Goal: Information Seeking & Learning: Learn about a topic

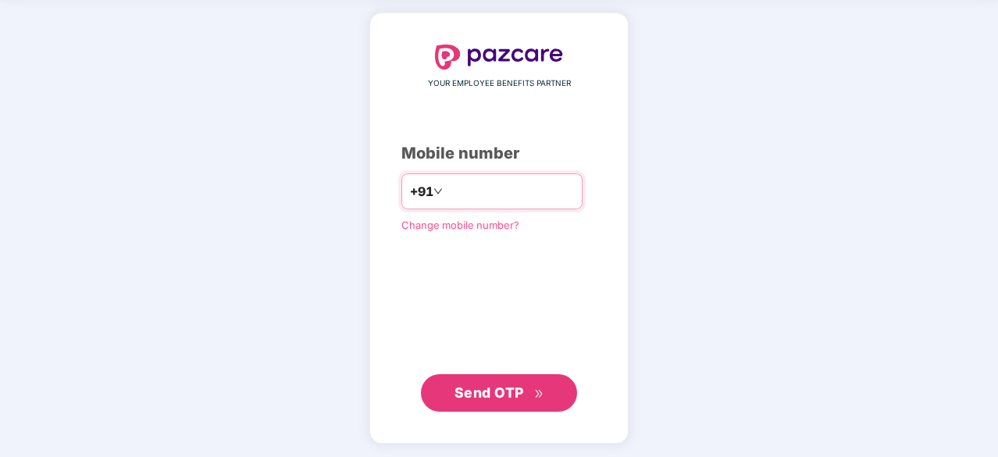
type input "**********"
click at [522, 397] on span "Send OTP" at bounding box center [488, 392] width 69 height 16
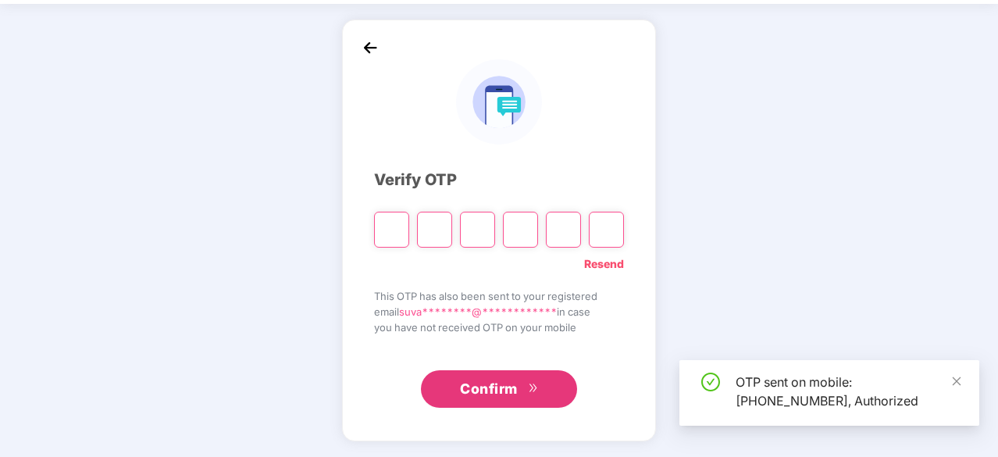
scroll to position [52, 0]
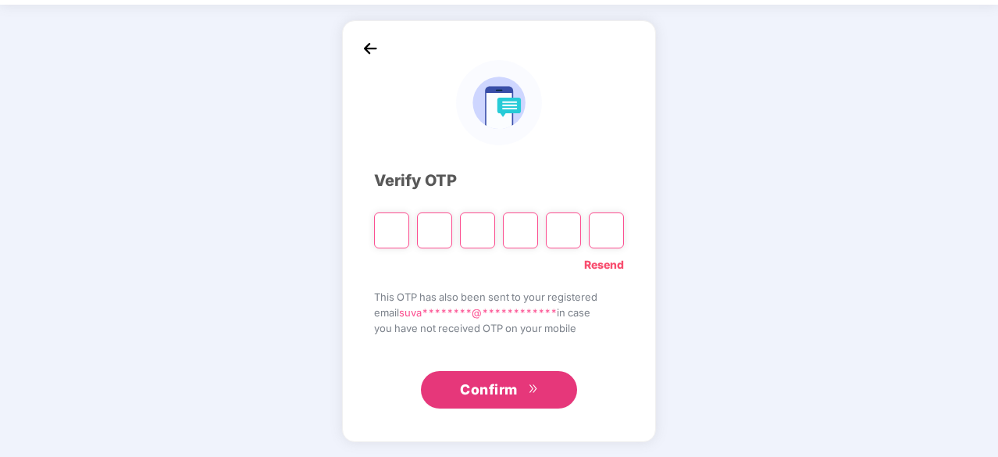
type input "*"
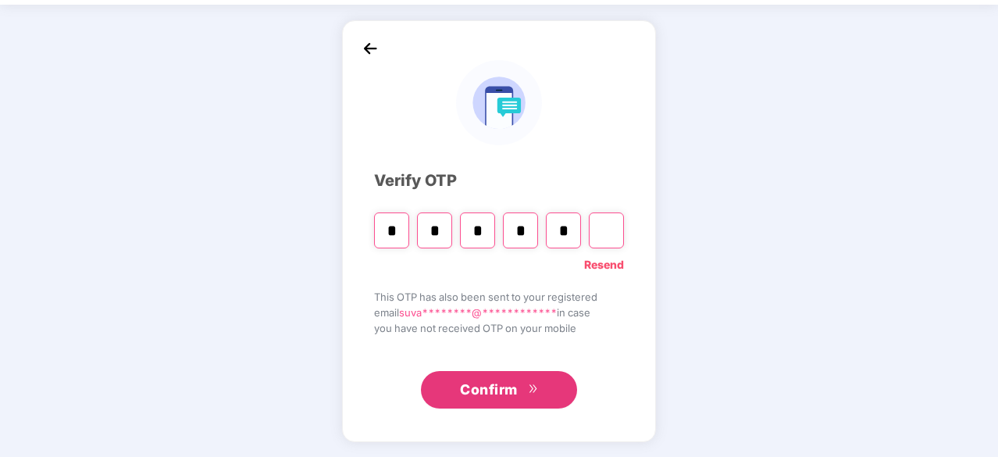
type input "*"
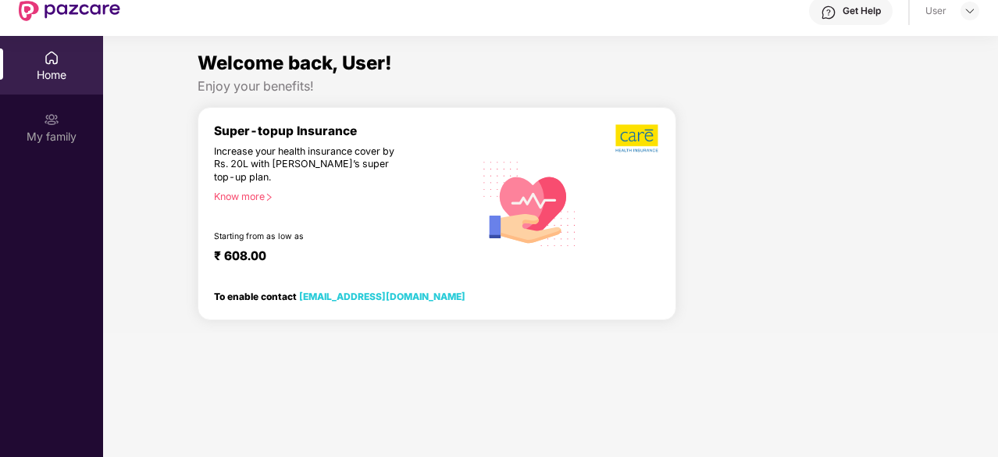
click at [259, 198] on div "Know more" at bounding box center [339, 195] width 251 height 11
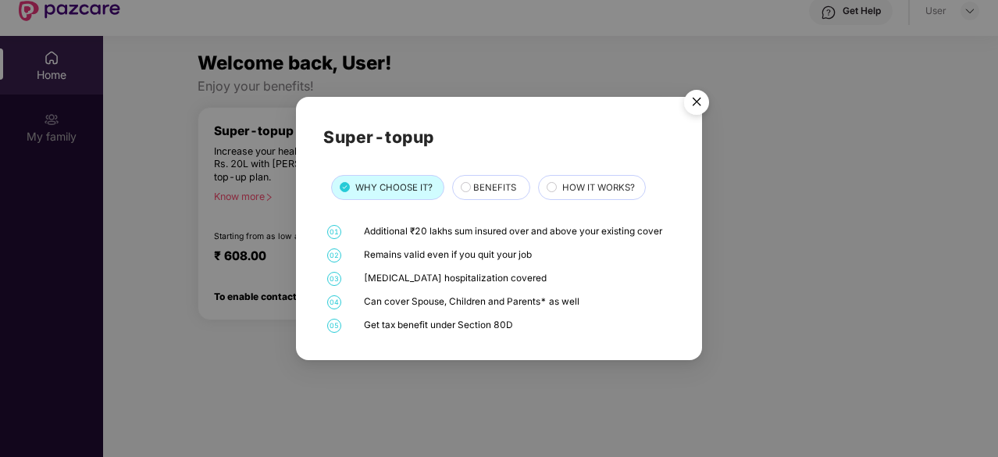
click at [478, 185] on span "BENEFITS" at bounding box center [494, 187] width 43 height 14
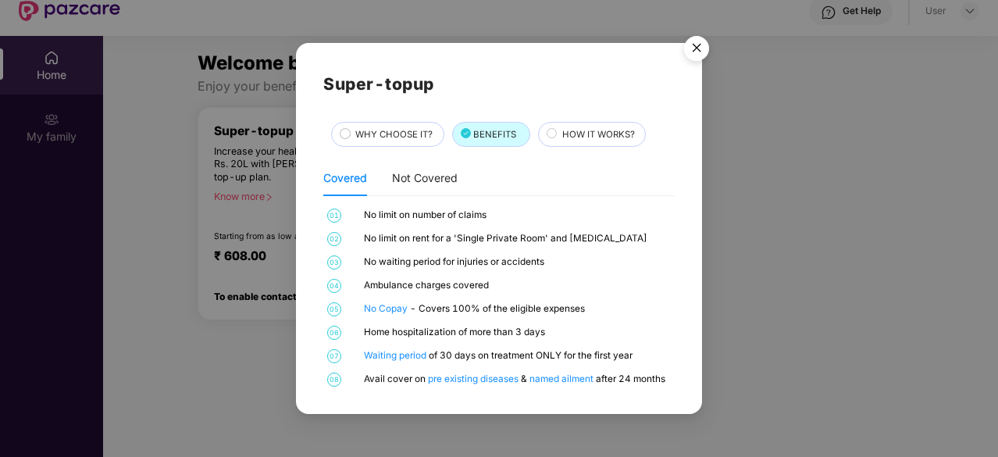
click at [390, 176] on div "Covered Not Covered" at bounding box center [390, 178] width 134 height 36
click at [437, 174] on div "Not Covered" at bounding box center [425, 177] width 66 height 17
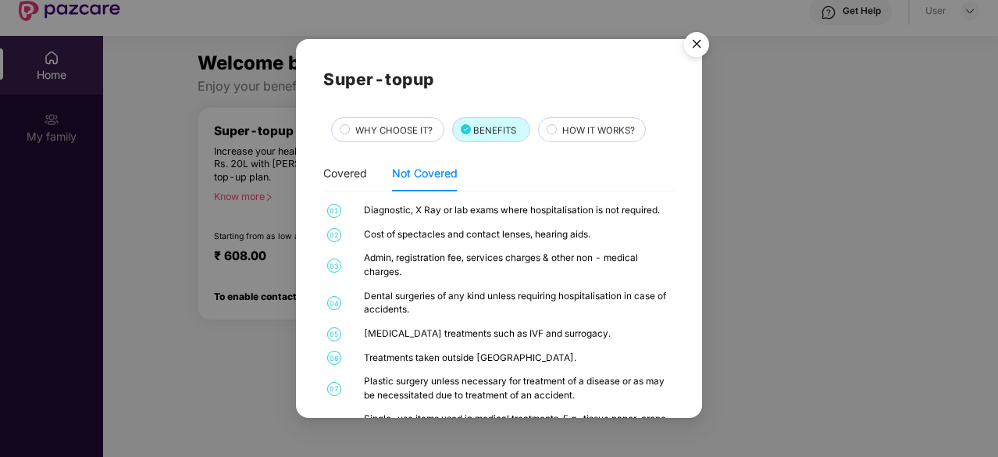
click at [369, 179] on div "Covered Not Covered" at bounding box center [390, 173] width 134 height 36
click at [351, 170] on div "Covered" at bounding box center [345, 173] width 44 height 17
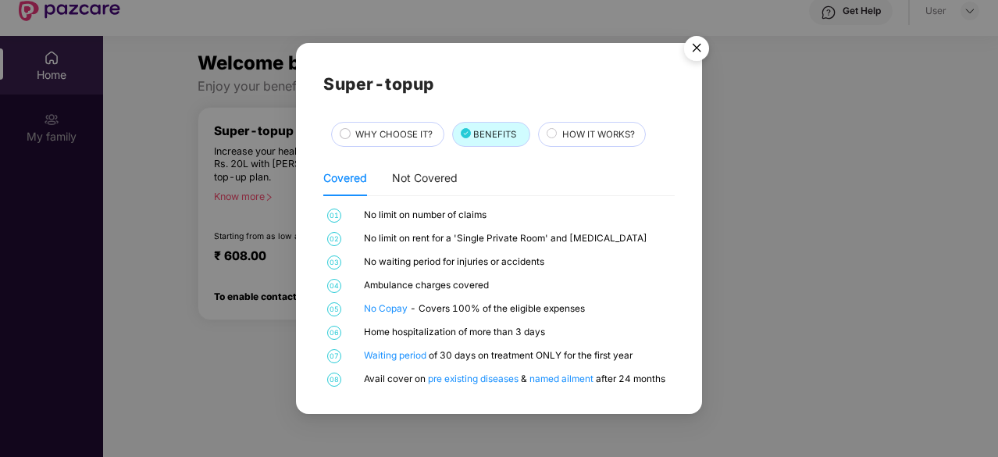
click at [390, 123] on div "WHY CHOOSE IT?" at bounding box center [387, 134] width 112 height 25
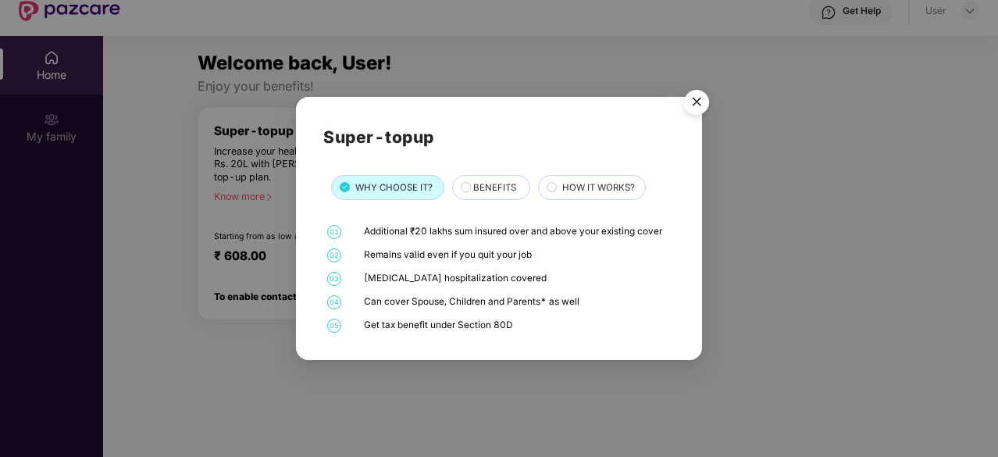
click at [489, 180] on span "BENEFITS" at bounding box center [494, 187] width 43 height 14
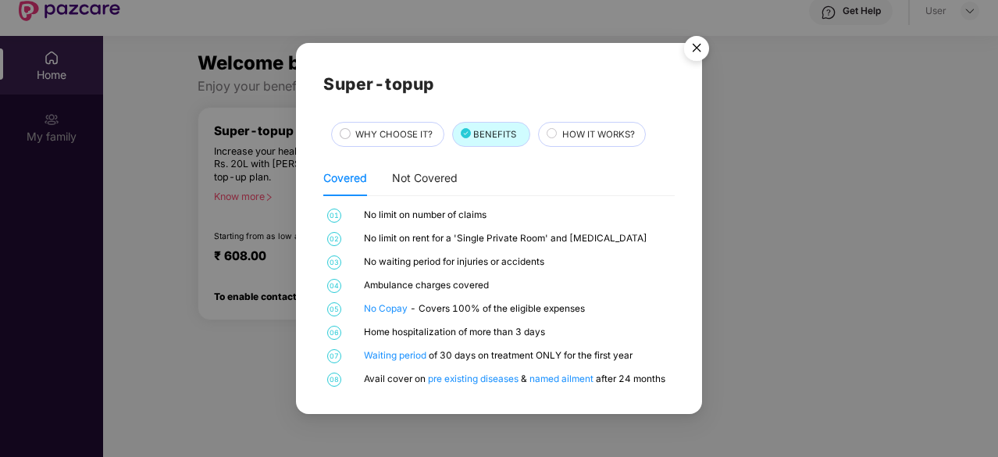
click at [582, 139] on span "HOW IT WORKS?" at bounding box center [598, 134] width 73 height 14
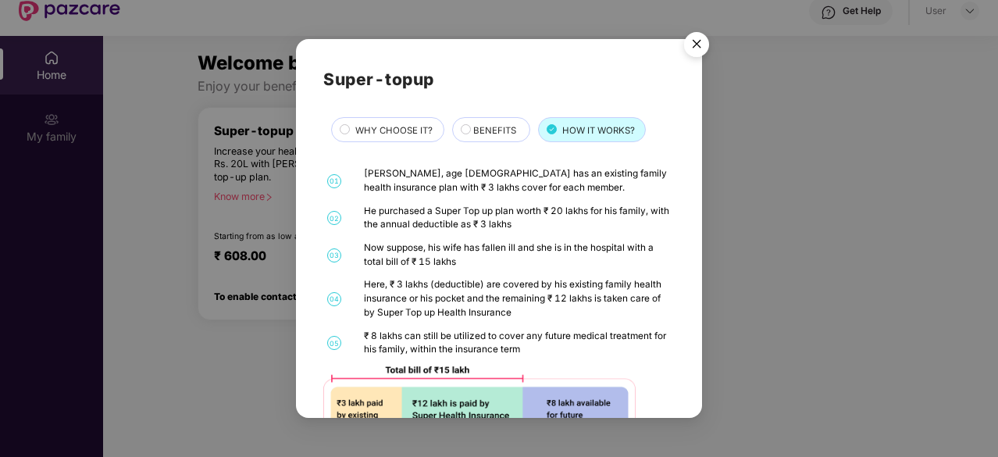
click at [372, 126] on span "WHY CHOOSE IT?" at bounding box center [393, 130] width 77 height 14
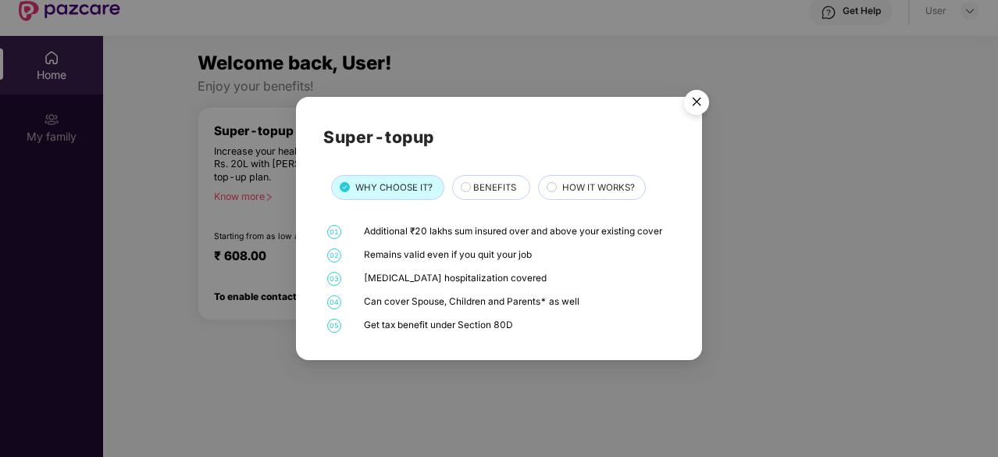
click at [696, 102] on img "Close" at bounding box center [696, 105] width 44 height 44
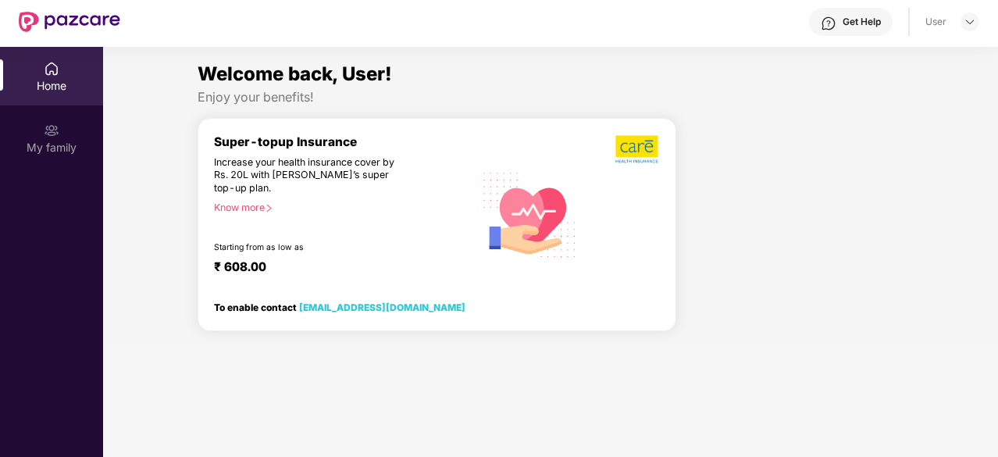
scroll to position [0, 0]
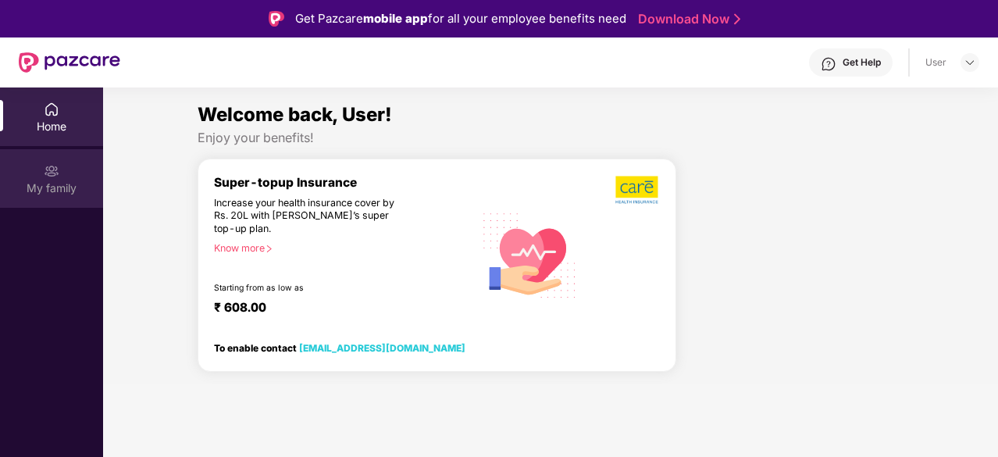
click at [54, 173] on img at bounding box center [52, 171] width 16 height 16
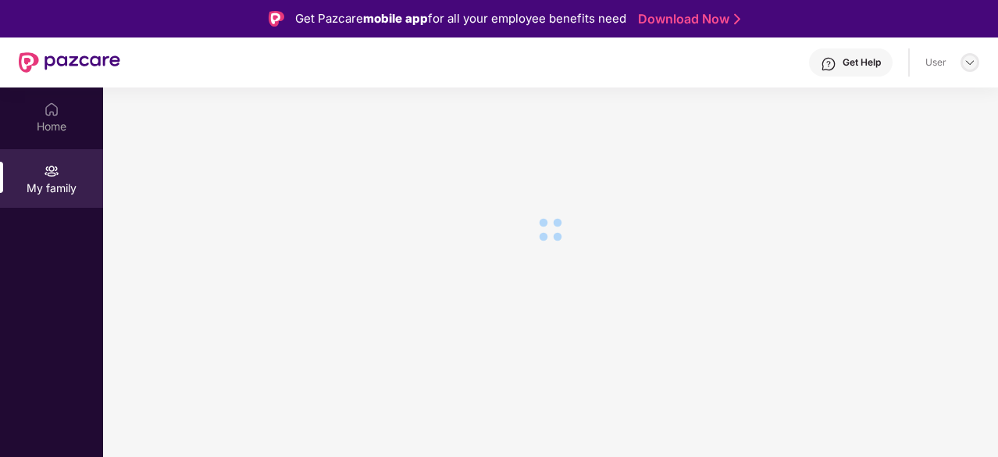
click at [970, 60] on img at bounding box center [969, 62] width 12 height 12
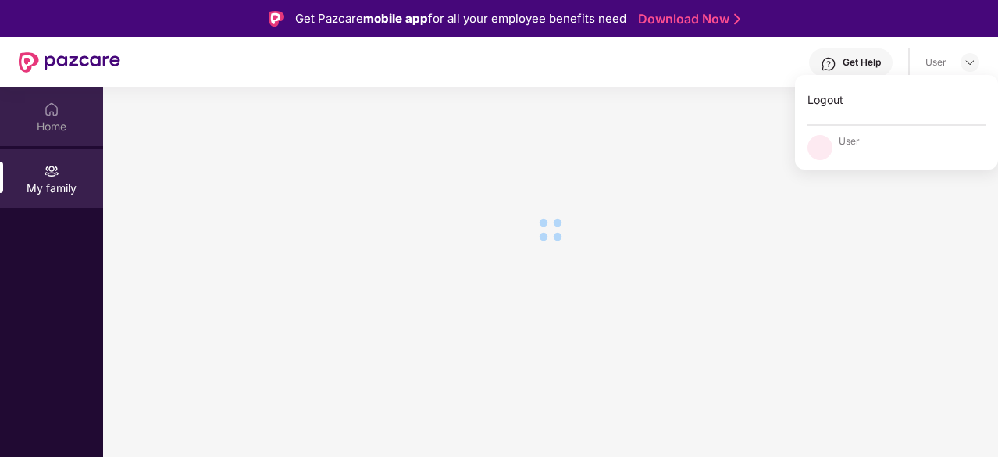
click at [66, 116] on div "Home" at bounding box center [51, 116] width 103 height 59
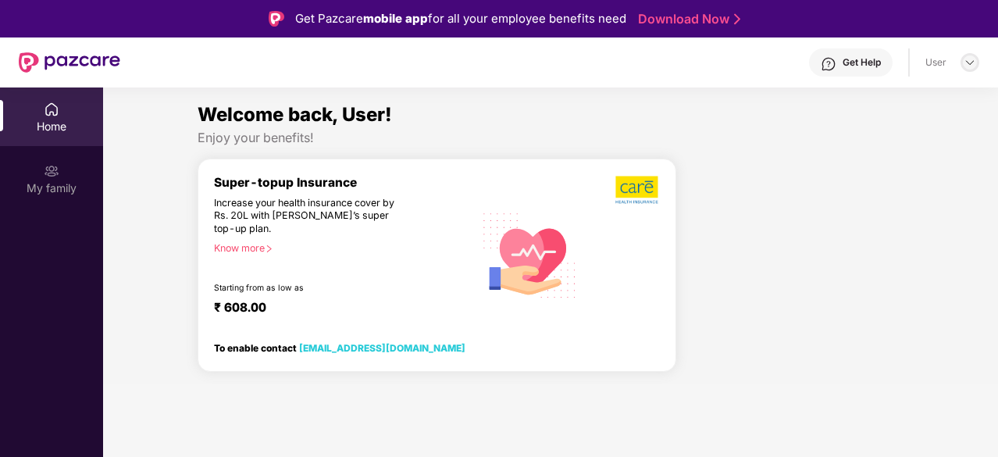
click at [968, 62] on img at bounding box center [969, 62] width 12 height 12
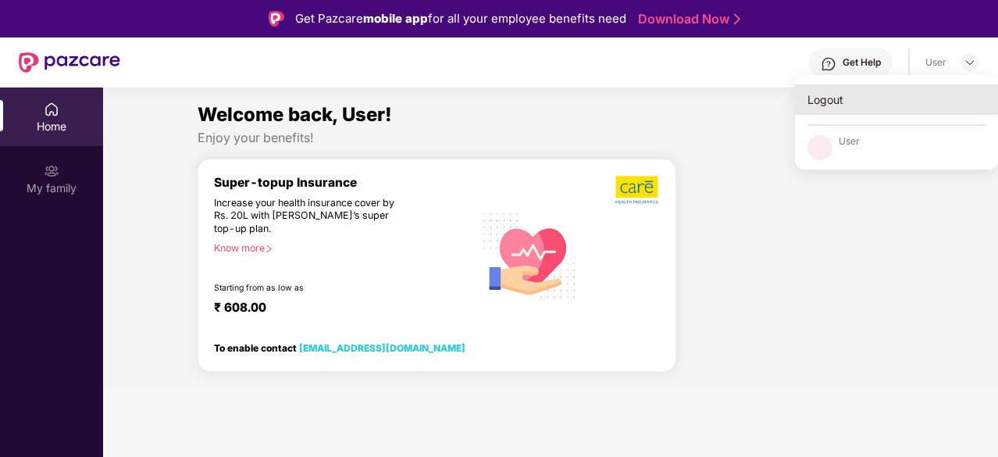
click at [832, 92] on div "Logout" at bounding box center [896, 99] width 203 height 30
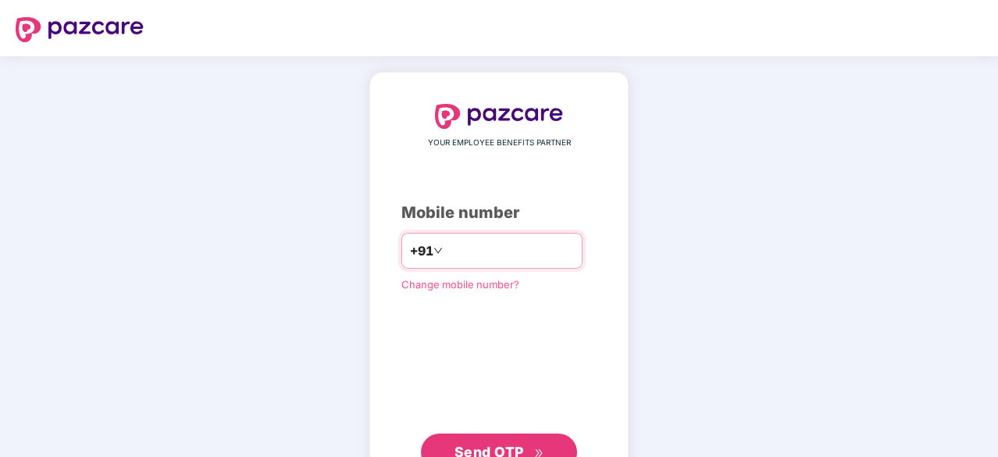
click at [488, 251] on input "number" at bounding box center [510, 250] width 128 height 25
type input "**********"
click at [512, 443] on span "Send OTP" at bounding box center [488, 451] width 69 height 16
drag, startPoint x: 534, startPoint y: 254, endPoint x: 329, endPoint y: 260, distance: 204.6
click at [329, 260] on div "**********" at bounding box center [499, 287] width 998 height 462
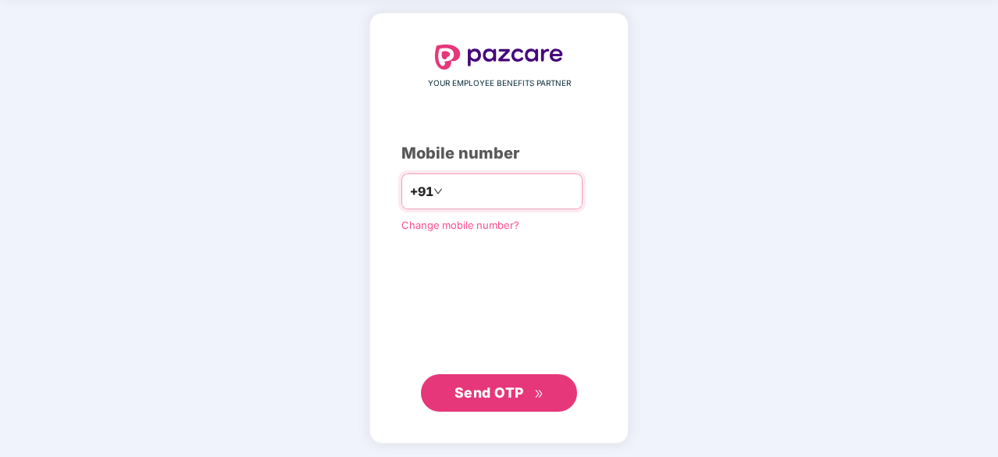
type input "**********"
click at [526, 391] on span "Send OTP" at bounding box center [499, 393] width 90 height 22
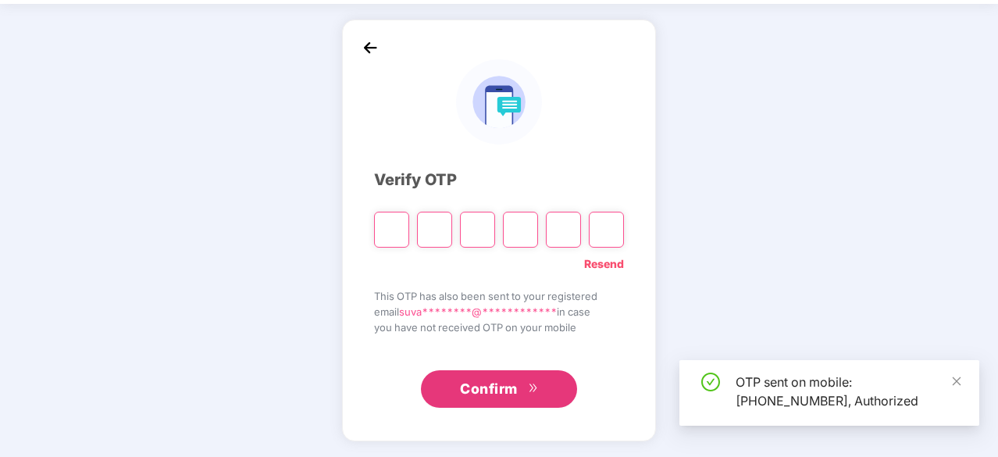
scroll to position [52, 0]
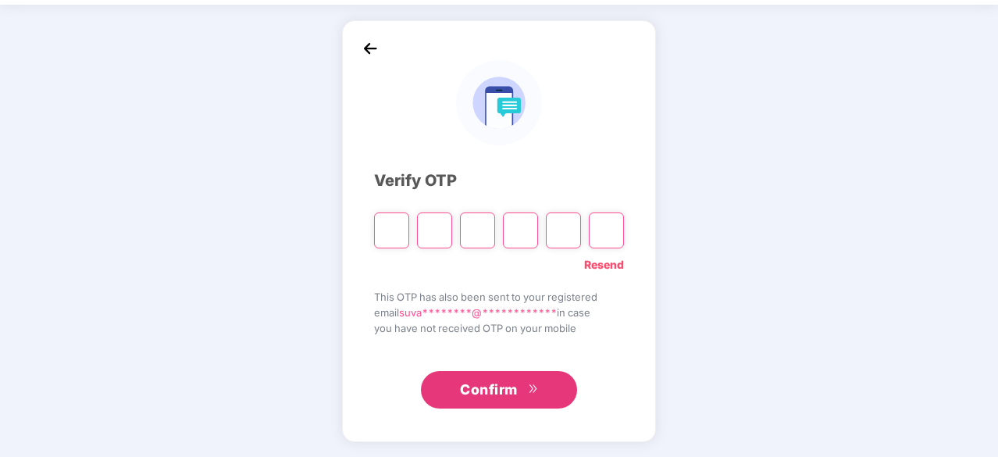
type input "*"
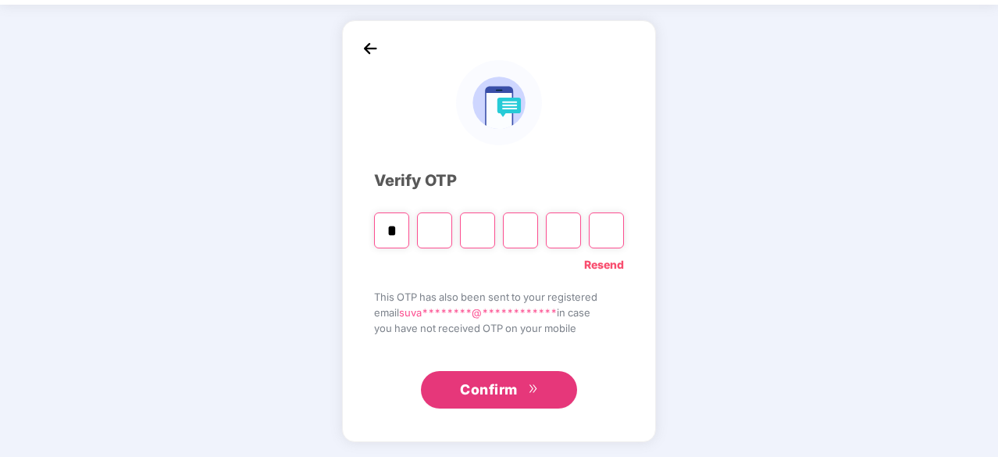
type input "*"
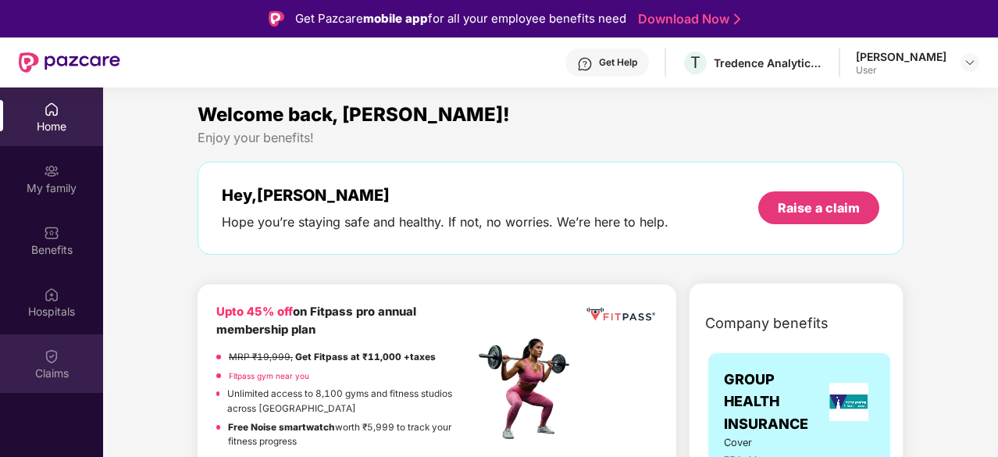
click at [59, 355] on div "Claims" at bounding box center [51, 363] width 103 height 59
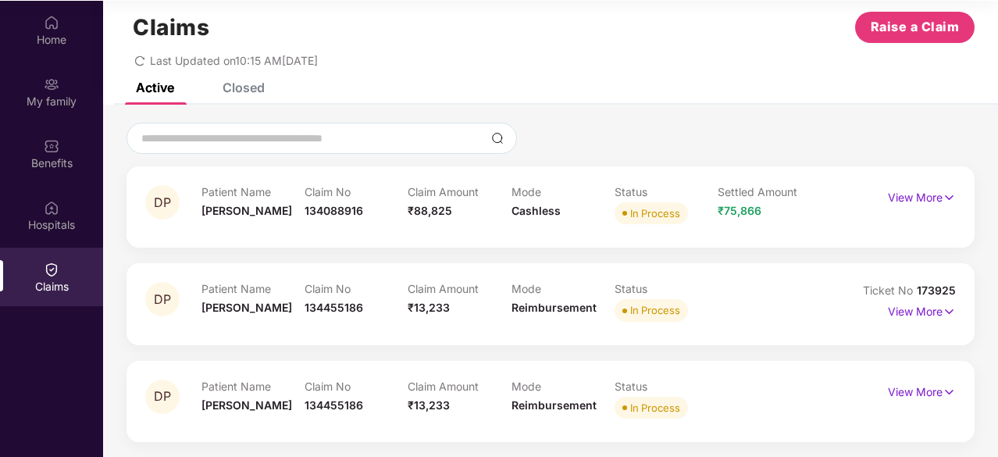
scroll to position [87, 0]
click at [942, 387] on img at bounding box center [948, 391] width 13 height 17
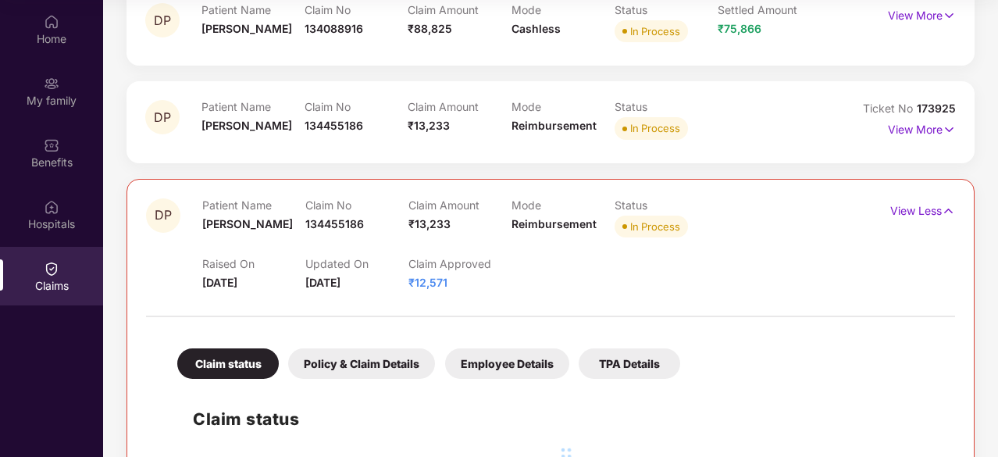
scroll to position [241, 0]
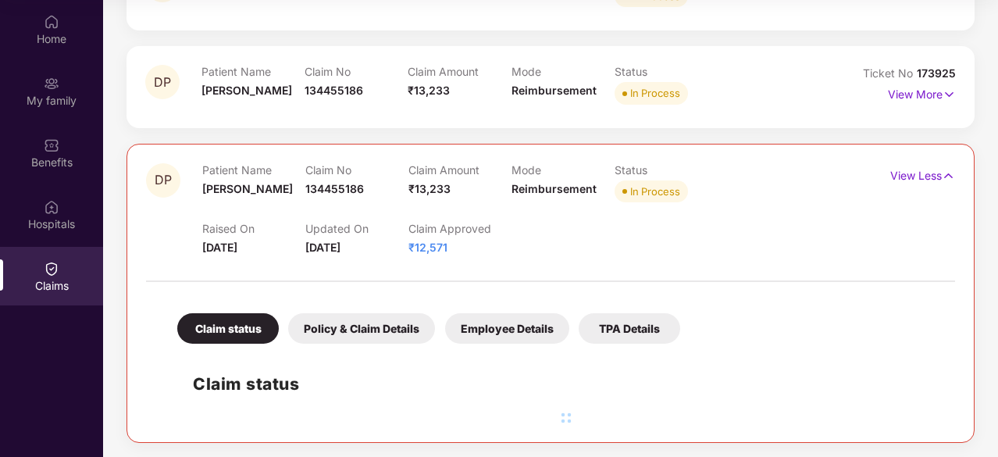
click at [341, 330] on div "Policy & Claim Details" at bounding box center [361, 328] width 147 height 30
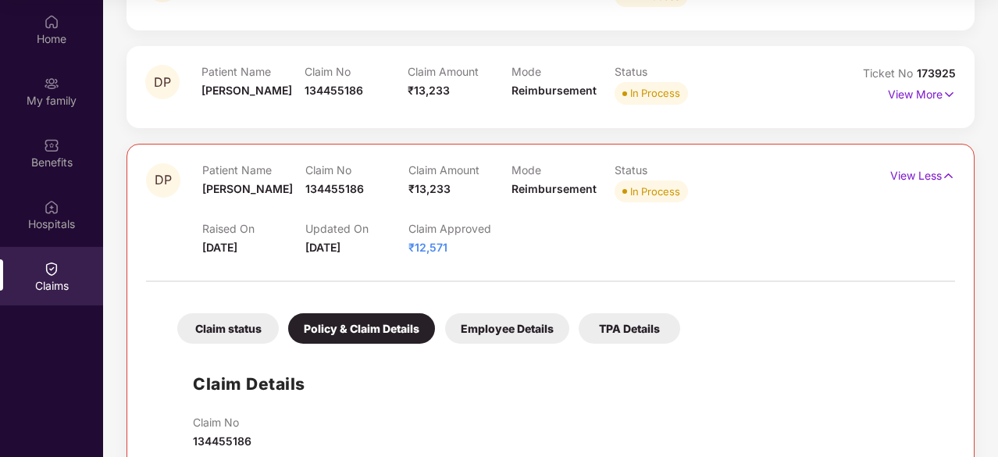
click at [219, 327] on div "Claim status" at bounding box center [227, 328] width 101 height 30
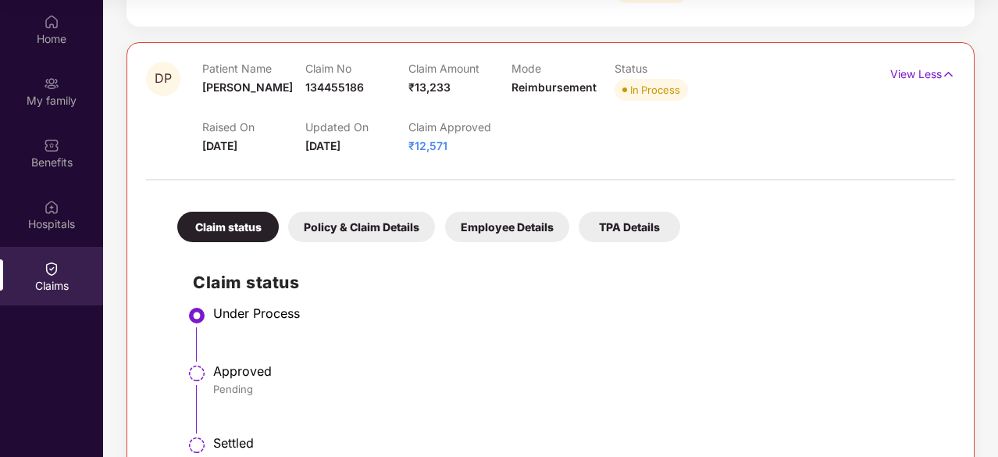
scroll to position [319, 0]
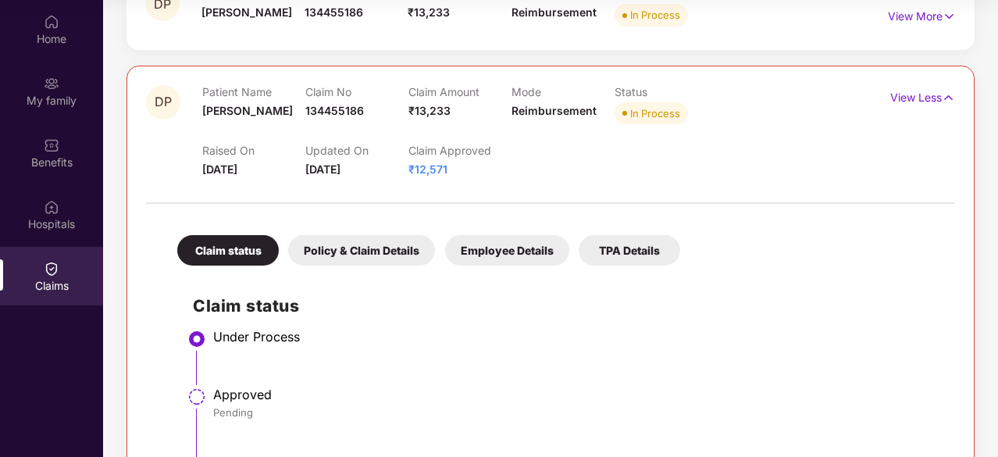
click at [356, 252] on div "Policy & Claim Details" at bounding box center [361, 250] width 147 height 30
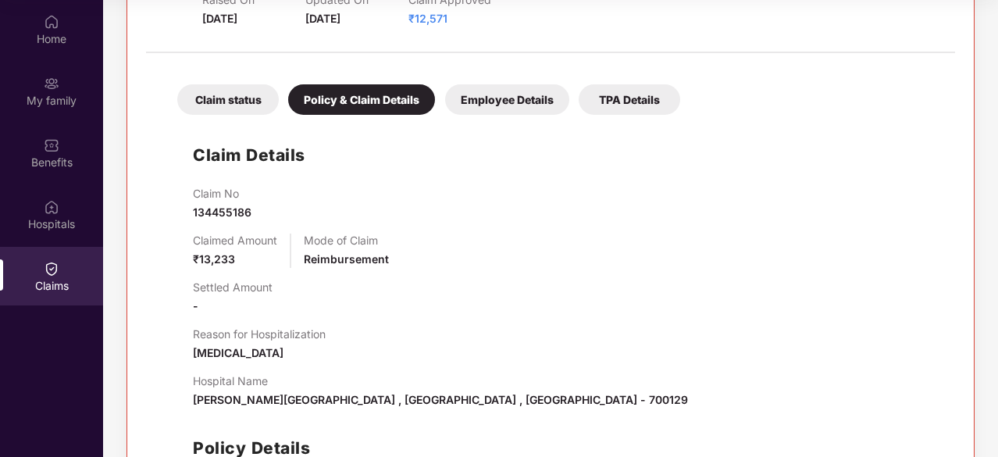
scroll to position [386, 0]
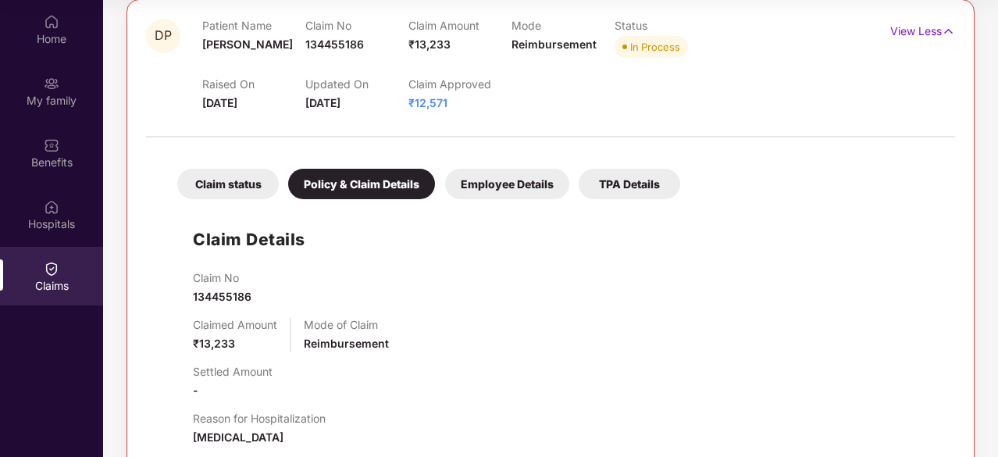
click at [198, 177] on div "Claim status" at bounding box center [227, 184] width 101 height 30
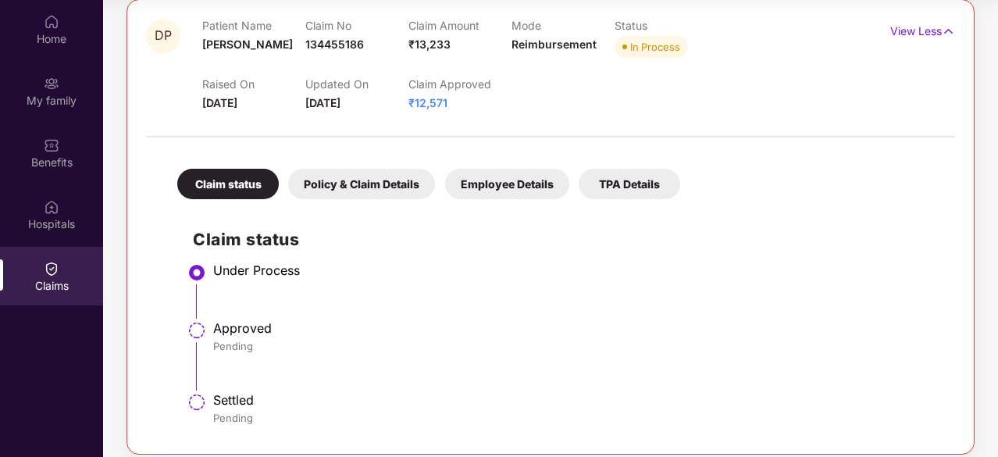
click at [473, 183] on div "Employee Details" at bounding box center [507, 184] width 124 height 30
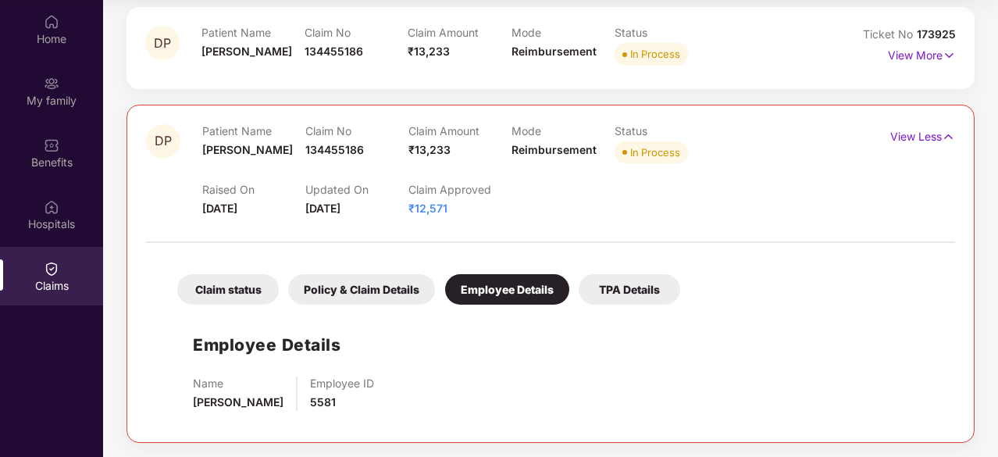
click at [628, 290] on div "TPA Details" at bounding box center [628, 289] width 101 height 30
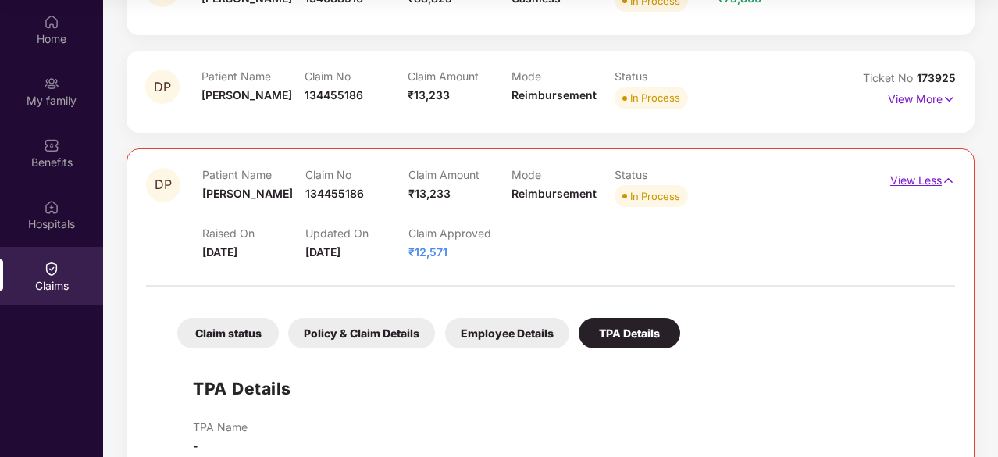
click at [927, 169] on p "View Less" at bounding box center [922, 178] width 65 height 21
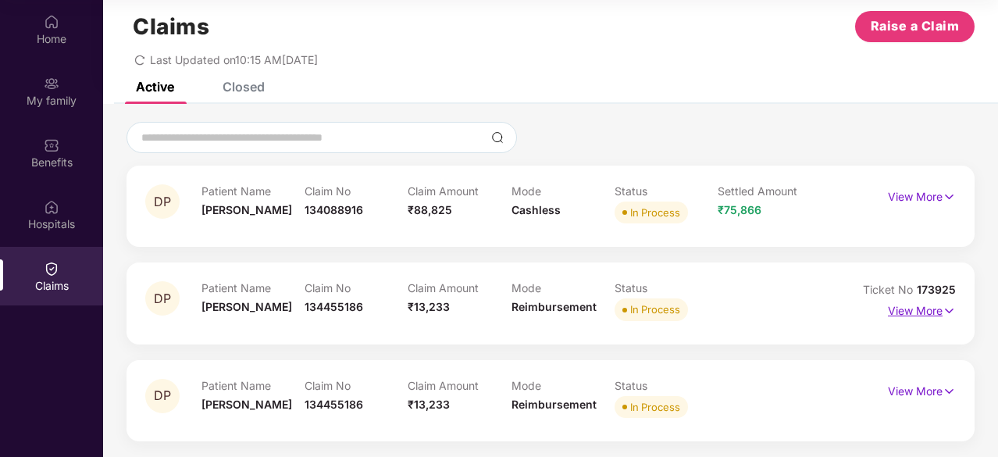
click at [934, 315] on p "View More" at bounding box center [922, 308] width 68 height 21
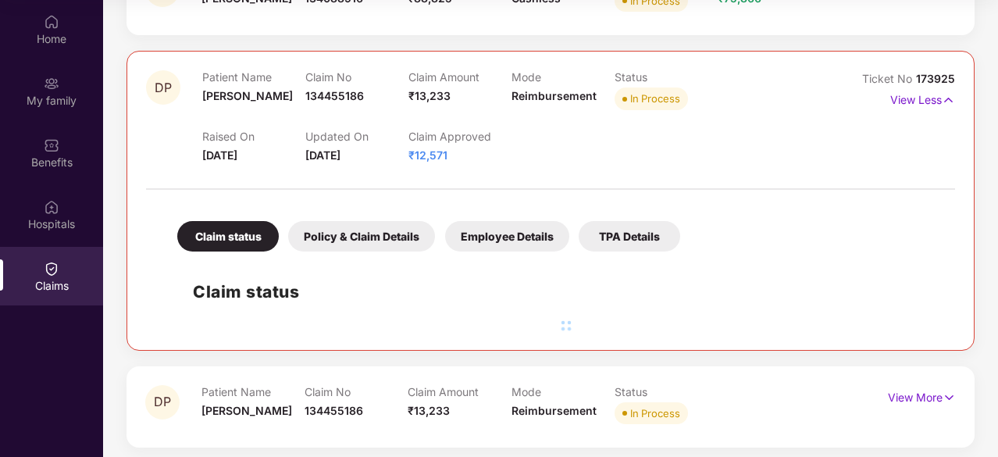
click at [376, 237] on div "Policy & Claim Details" at bounding box center [361, 236] width 147 height 30
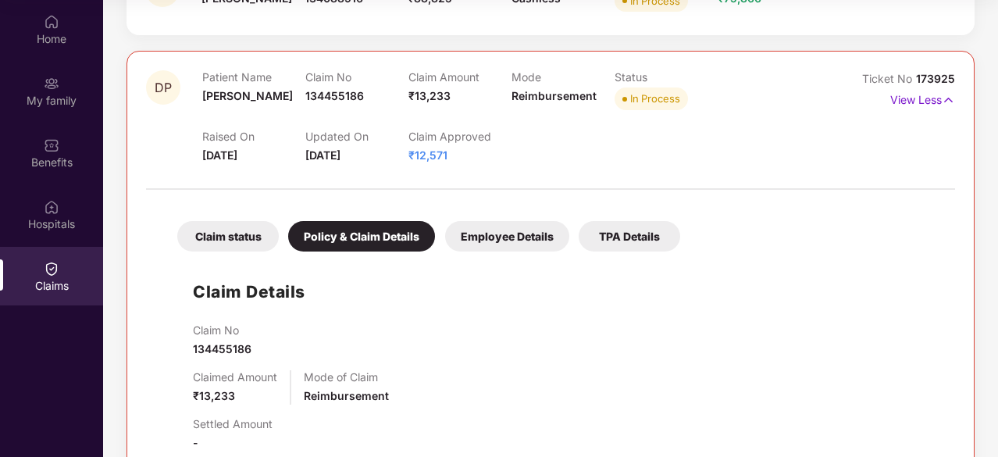
click at [491, 234] on div "Employee Details" at bounding box center [507, 236] width 124 height 30
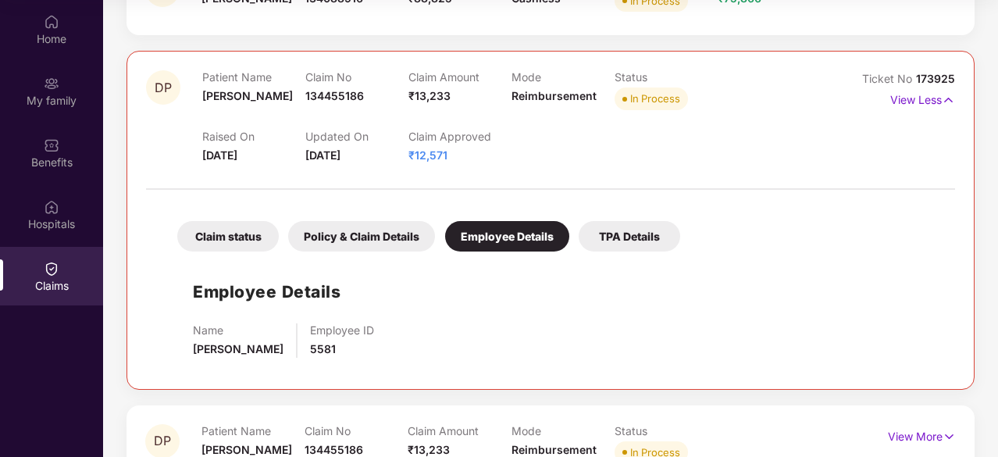
click at [629, 250] on div "TPA Details" at bounding box center [628, 236] width 101 height 30
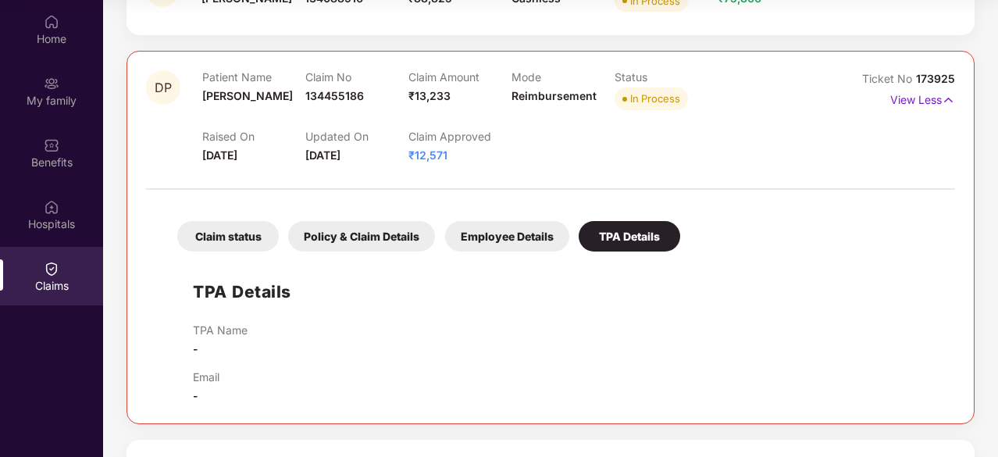
click at [514, 233] on div "Employee Details" at bounding box center [507, 236] width 124 height 30
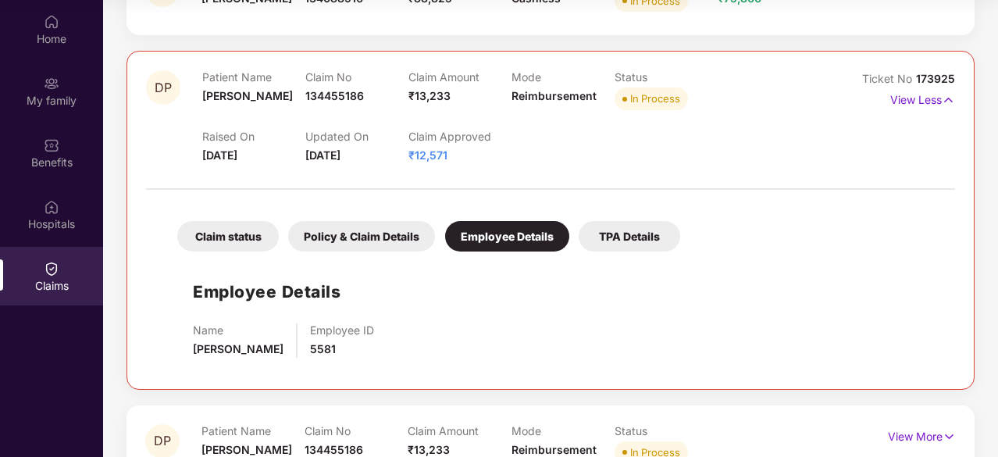
click at [368, 234] on div "Policy & Claim Details" at bounding box center [361, 236] width 147 height 30
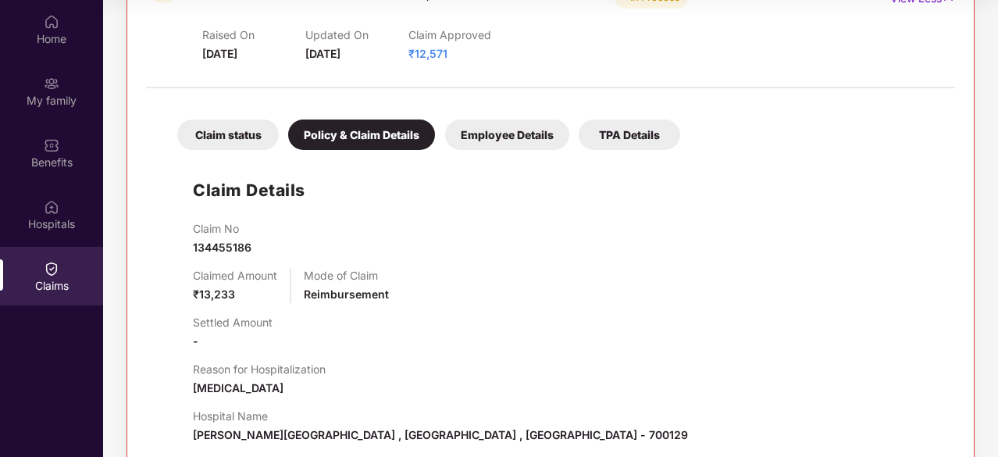
scroll to position [308, 0]
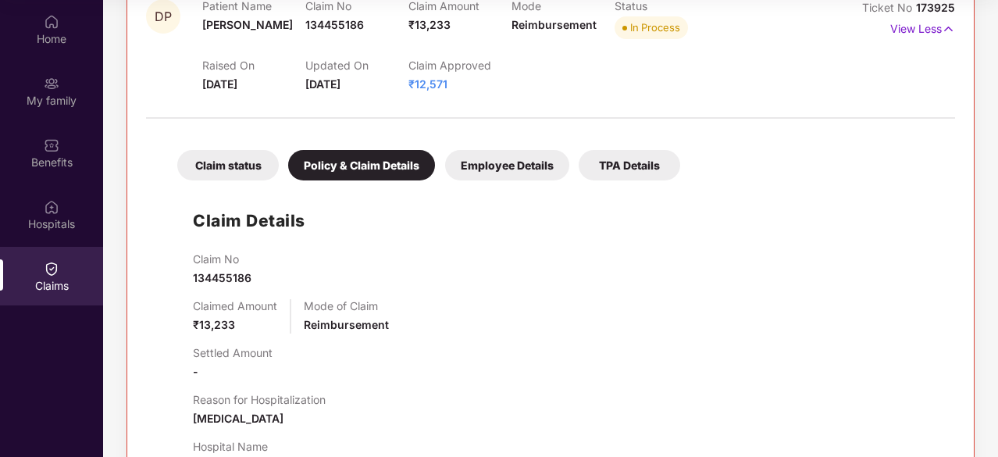
click at [235, 164] on div "Claim status" at bounding box center [227, 165] width 101 height 30
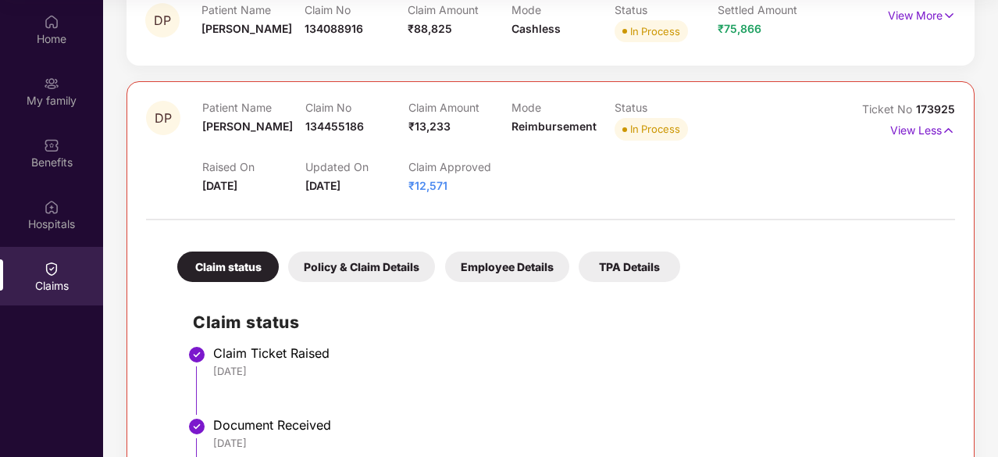
scroll to position [234, 0]
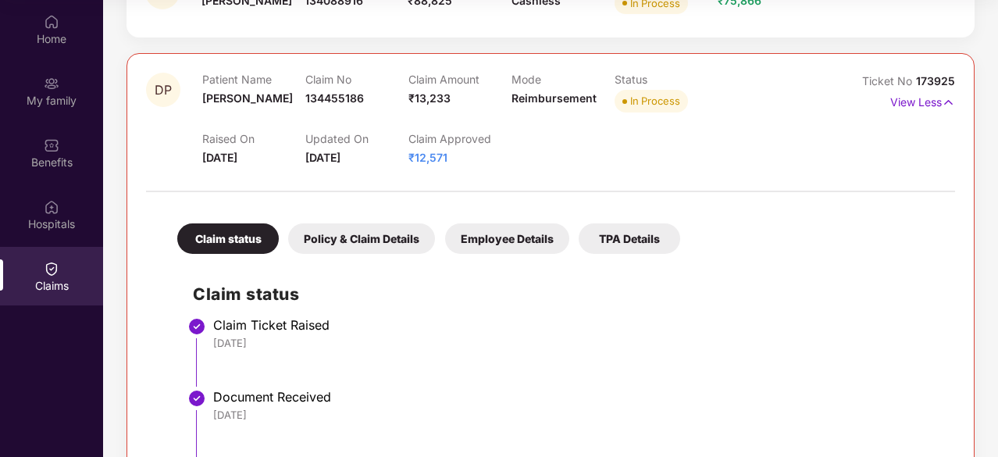
click at [392, 230] on div "Policy & Claim Details" at bounding box center [361, 238] width 147 height 30
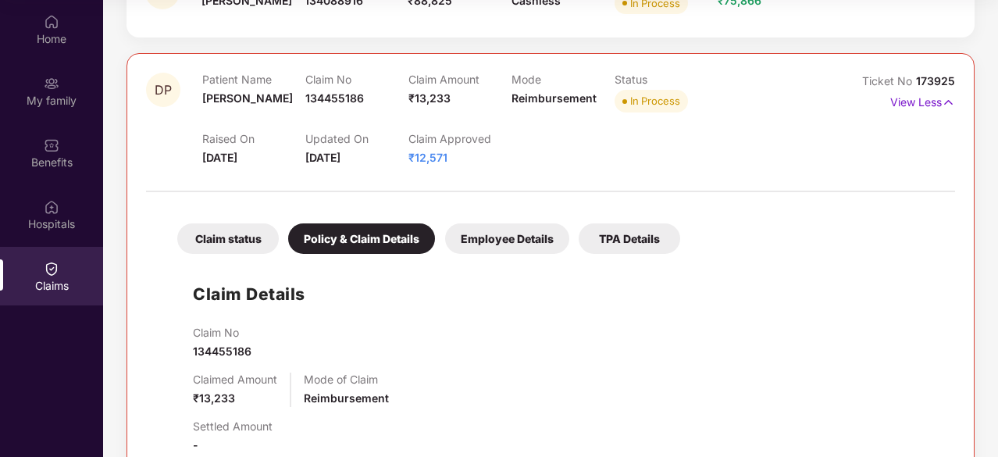
click at [516, 235] on div "Employee Details" at bounding box center [507, 238] width 124 height 30
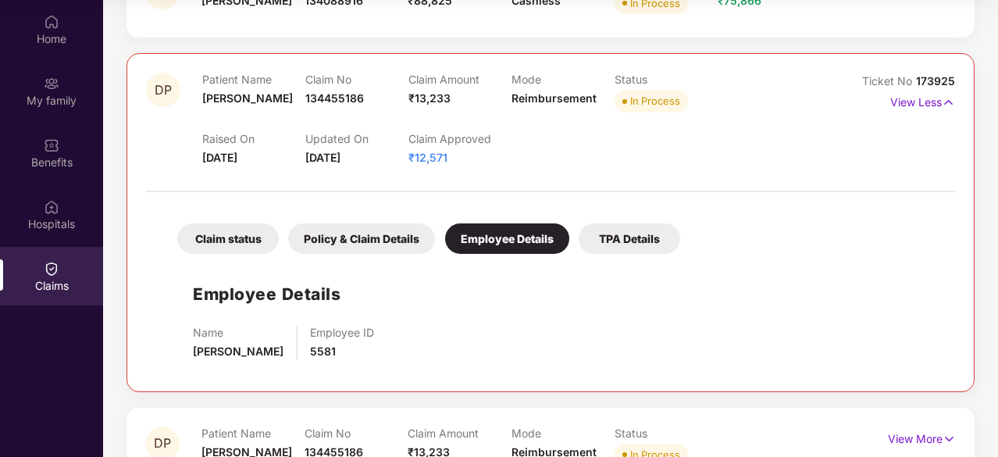
click at [640, 237] on div "TPA Details" at bounding box center [628, 238] width 101 height 30
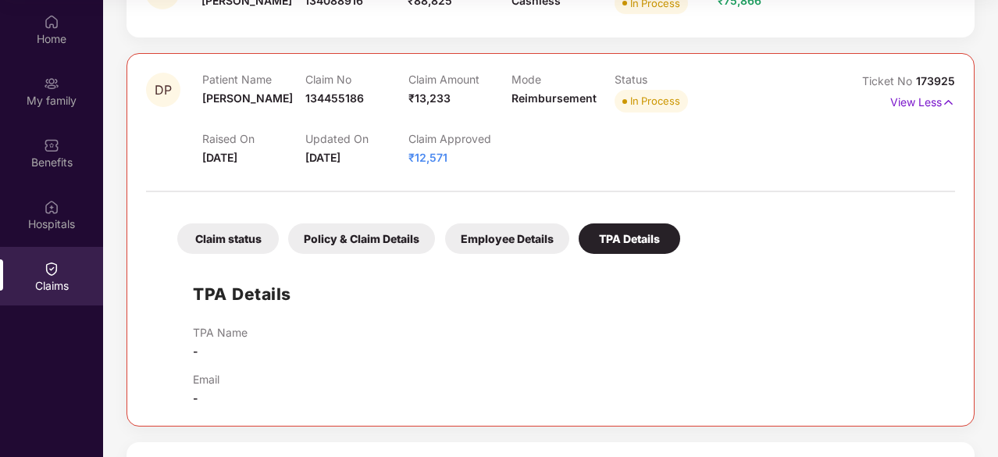
click at [219, 239] on div "Claim status" at bounding box center [227, 238] width 101 height 30
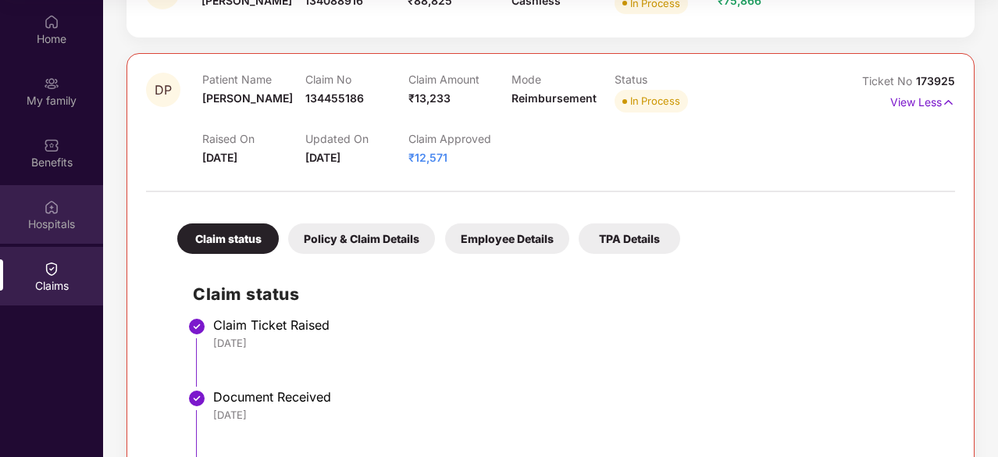
click at [62, 230] on div "Hospitals" at bounding box center [51, 224] width 103 height 16
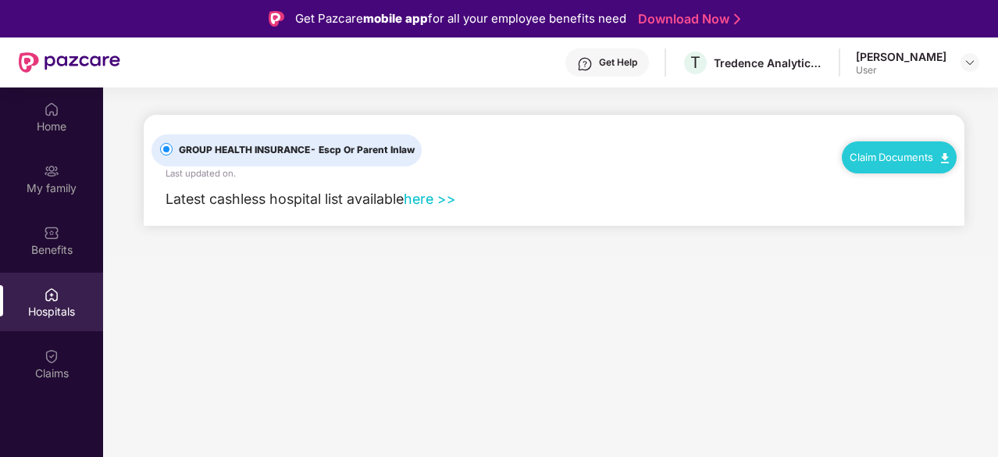
click at [441, 195] on link "here >>" at bounding box center [430, 198] width 52 height 16
click at [55, 231] on img at bounding box center [52, 233] width 16 height 16
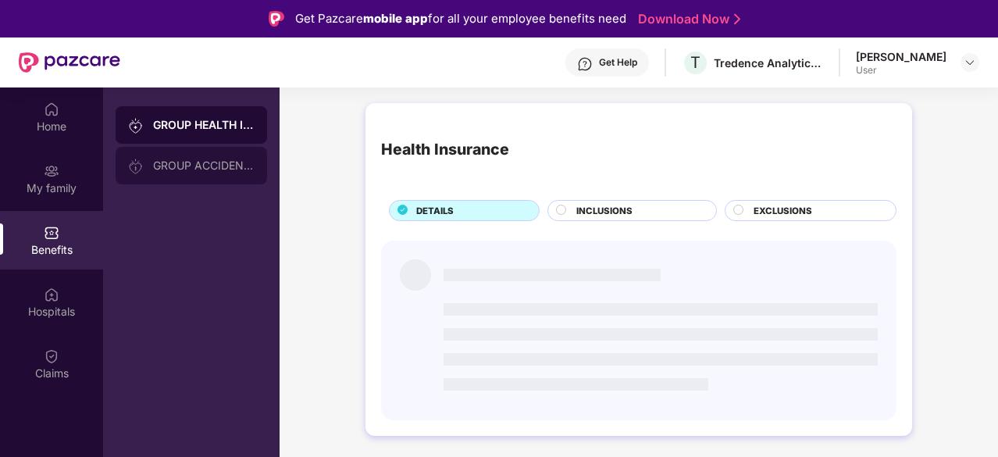
click at [218, 162] on div "GROUP ACCIDENTAL INSURANCE" at bounding box center [203, 165] width 101 height 12
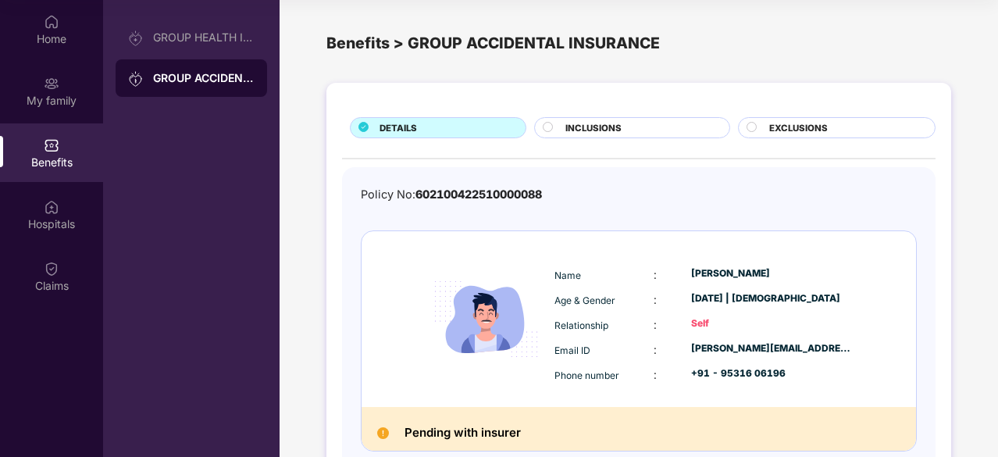
click at [621, 124] on div "INCLUSIONS" at bounding box center [638, 129] width 163 height 16
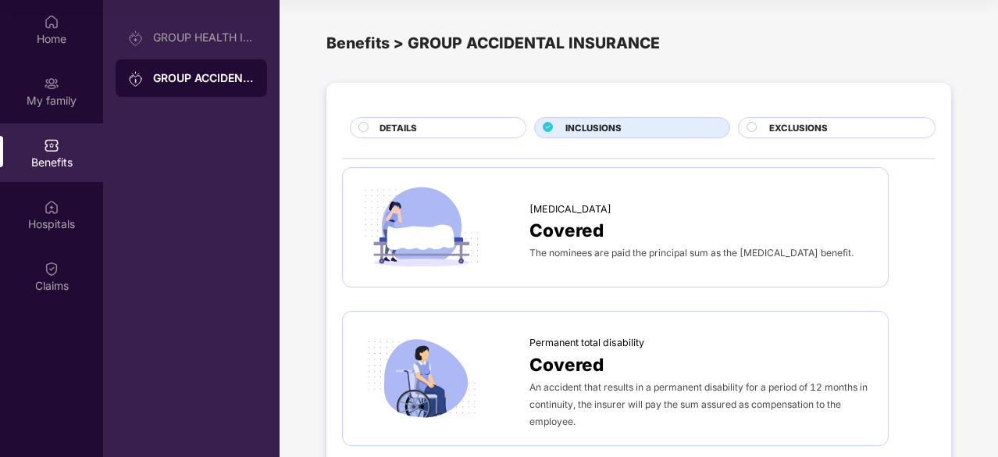
click at [802, 121] on span "EXCLUSIONS" at bounding box center [798, 128] width 59 height 14
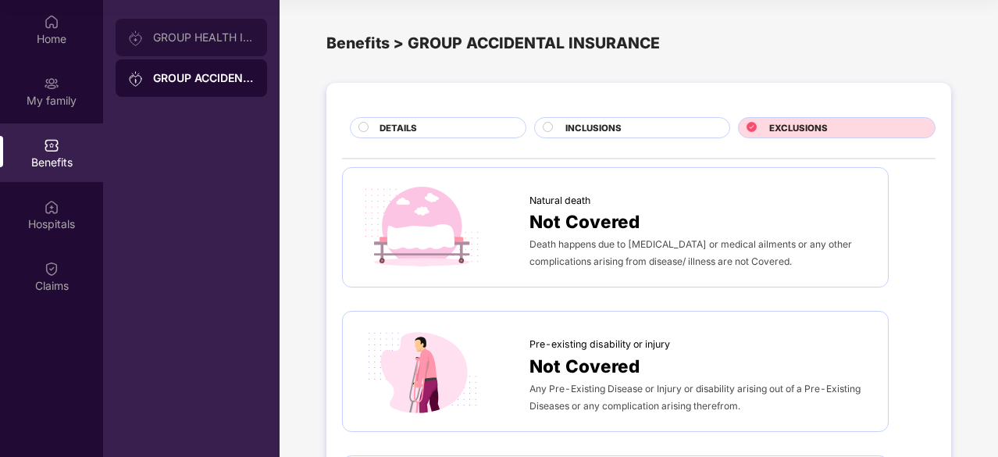
click at [189, 28] on div "GROUP HEALTH INSURANCE" at bounding box center [191, 37] width 151 height 37
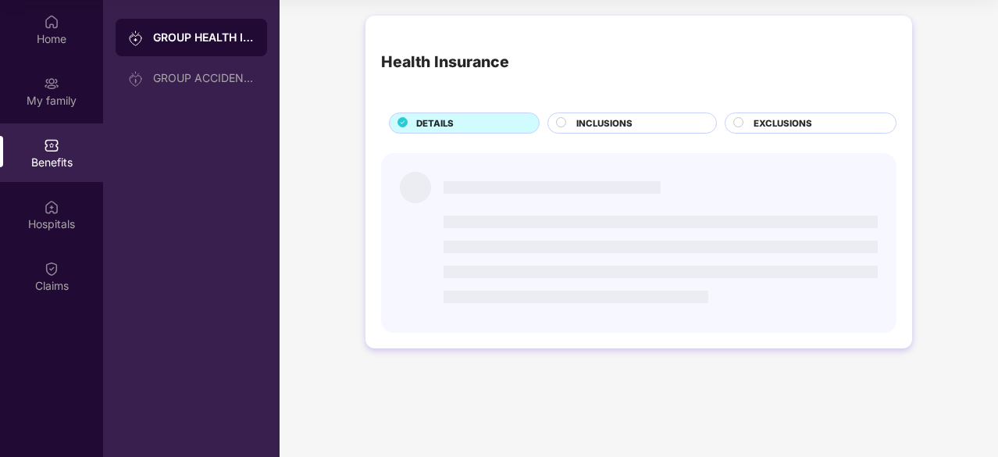
click at [637, 119] on div "INCLUSIONS" at bounding box center [638, 124] width 140 height 16
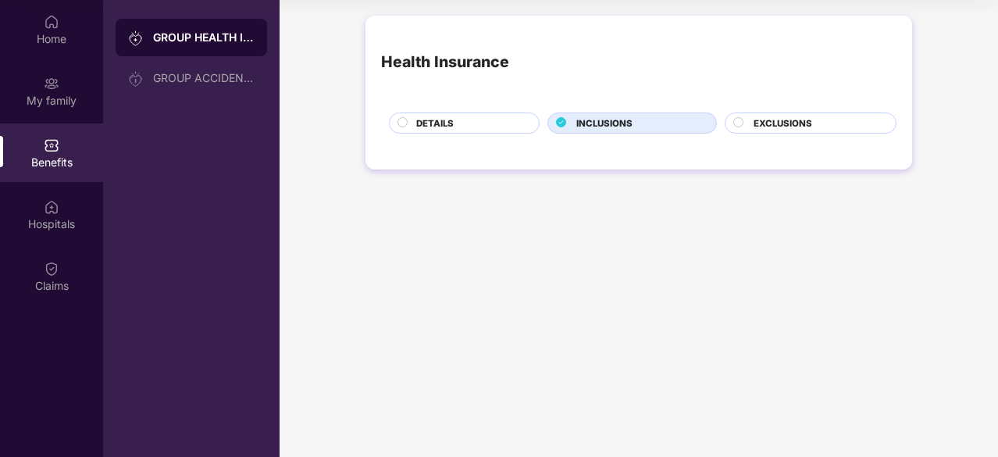
click at [778, 119] on span "EXCLUSIONS" at bounding box center [782, 123] width 59 height 14
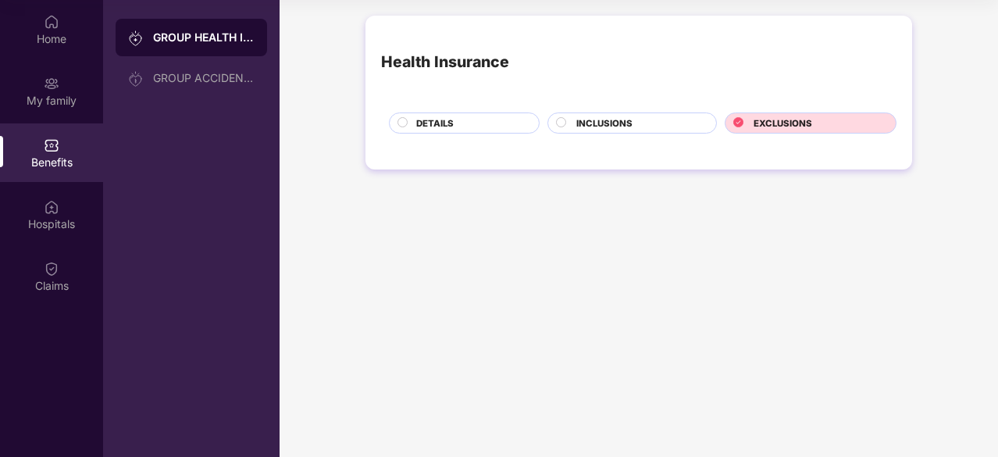
click at [436, 125] on span "DETAILS" at bounding box center [434, 123] width 37 height 14
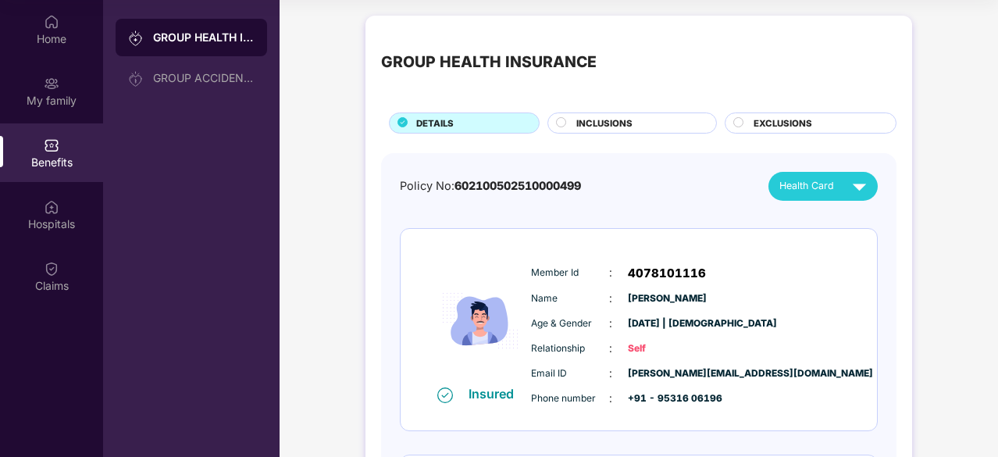
click at [585, 123] on span "INCLUSIONS" at bounding box center [604, 123] width 56 height 14
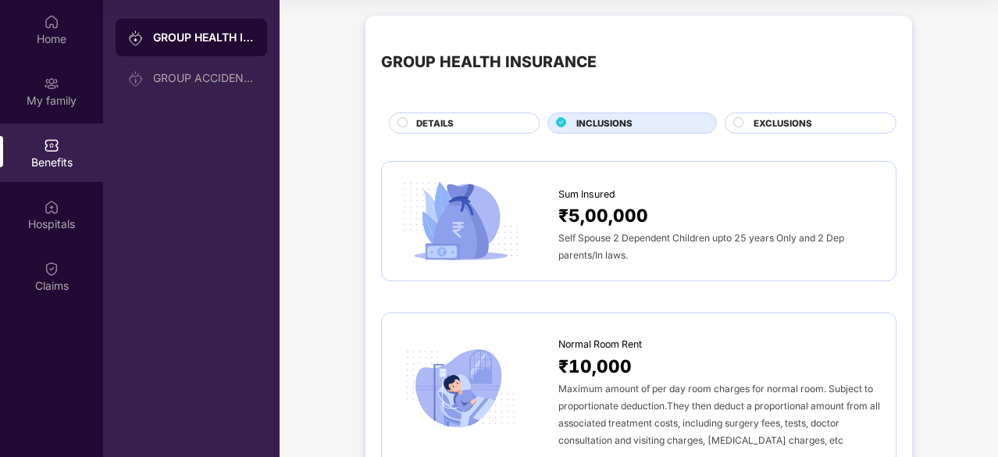
click at [786, 127] on span "EXCLUSIONS" at bounding box center [782, 123] width 59 height 14
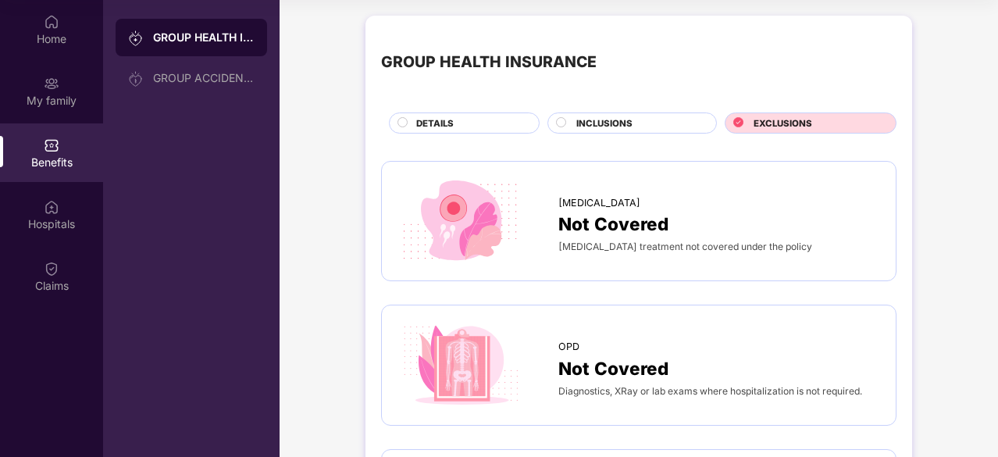
click at [476, 117] on div "DETAILS" at bounding box center [469, 124] width 123 height 16
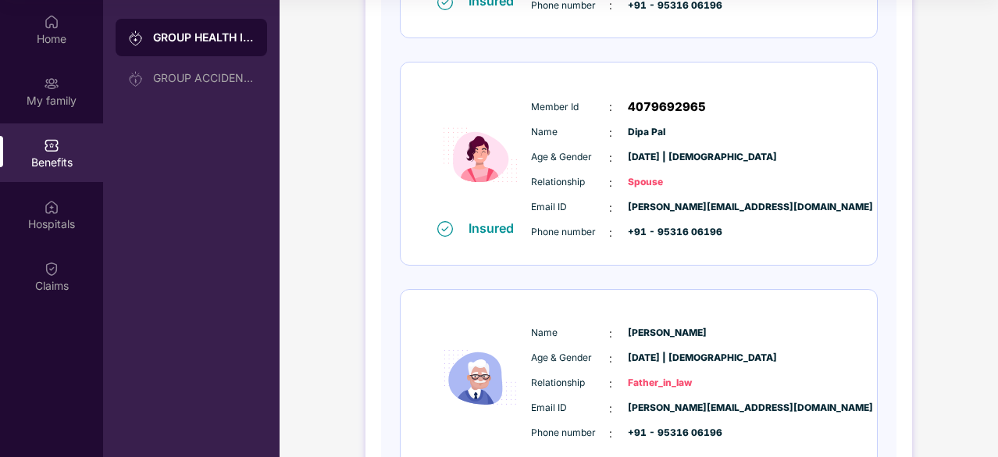
scroll to position [80, 0]
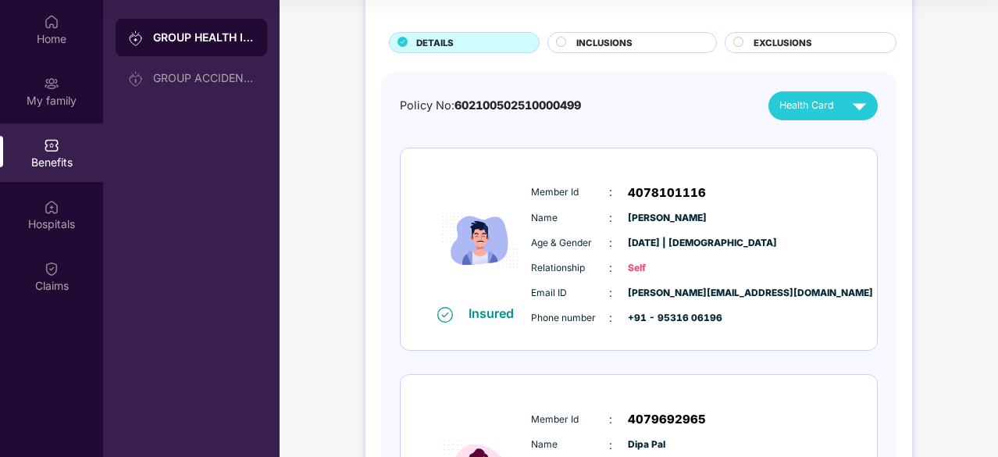
click at [603, 29] on div "GROUP HEALTH INSURANCE DETAILS INCLUSIONS EXCLUSIONS" at bounding box center [638, 2] width 515 height 102
click at [621, 41] on span "INCLUSIONS" at bounding box center [604, 43] width 56 height 14
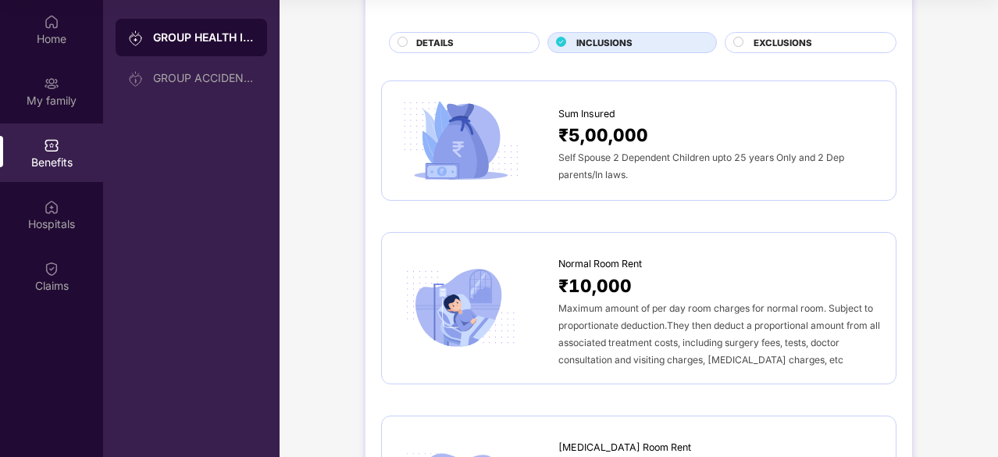
click at [778, 47] on span "EXCLUSIONS" at bounding box center [782, 43] width 59 height 14
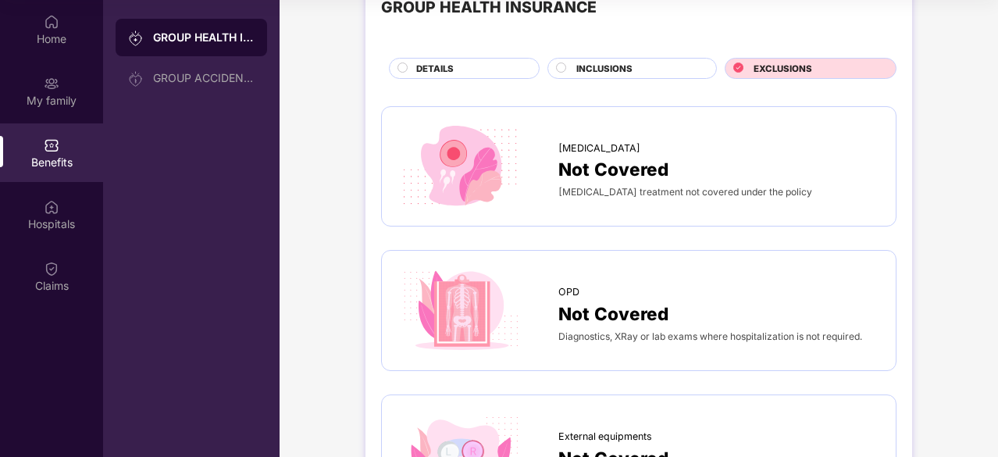
scroll to position [23, 0]
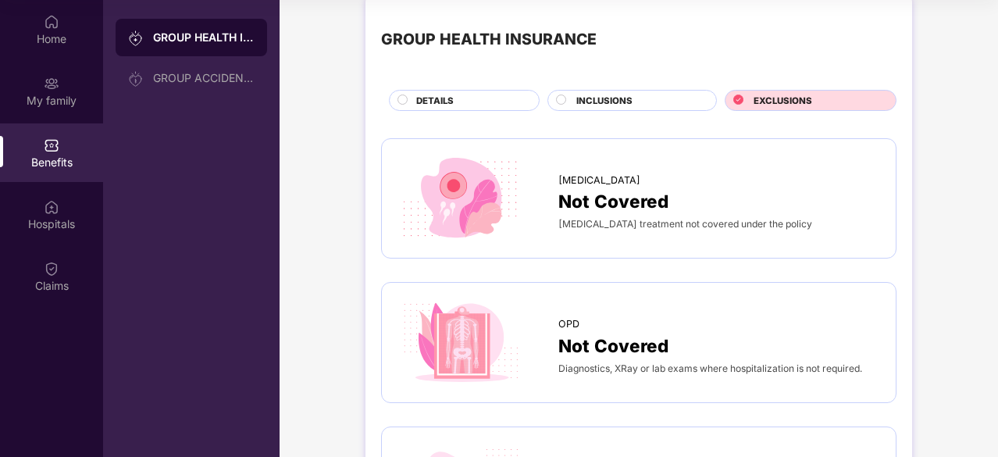
click at [618, 94] on span "INCLUSIONS" at bounding box center [604, 101] width 56 height 14
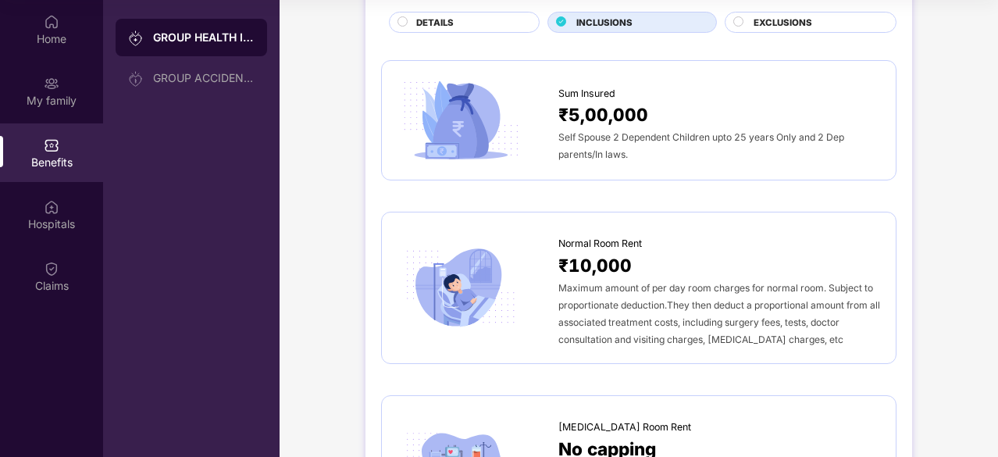
scroll to position [0, 0]
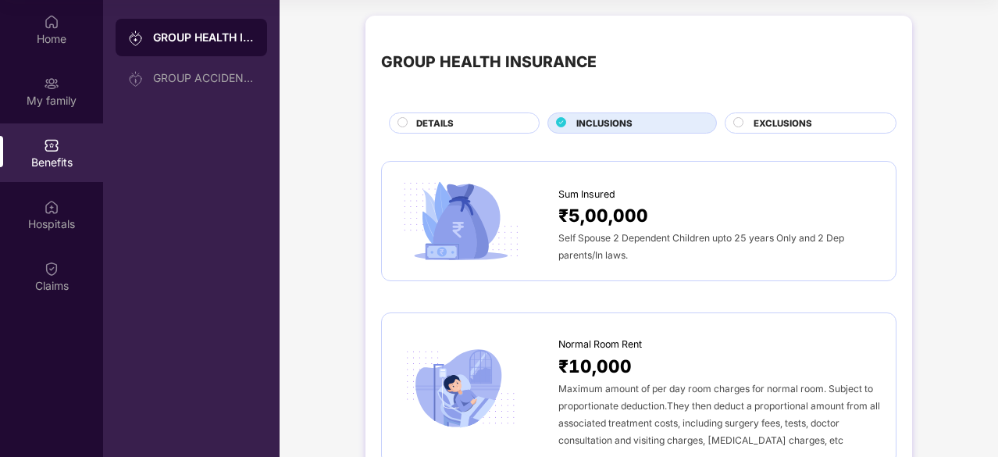
click at [472, 126] on div "DETAILS" at bounding box center [469, 124] width 123 height 16
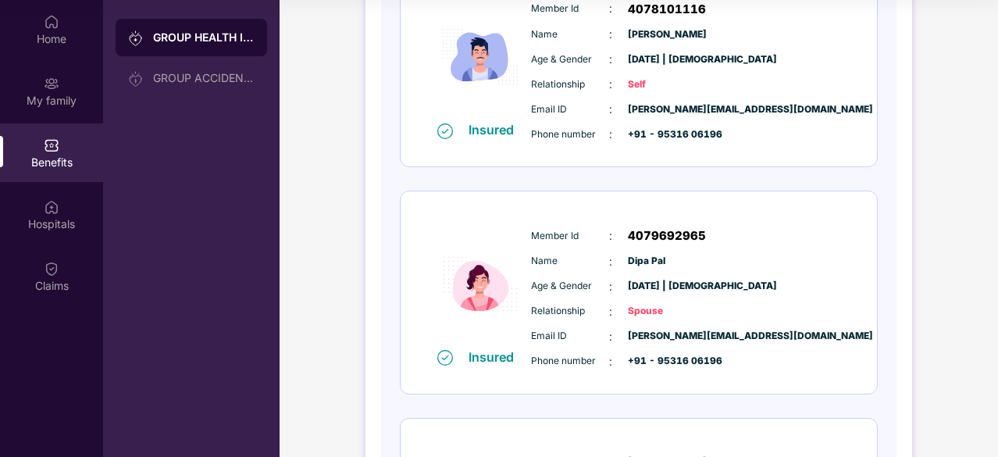
scroll to position [78, 0]
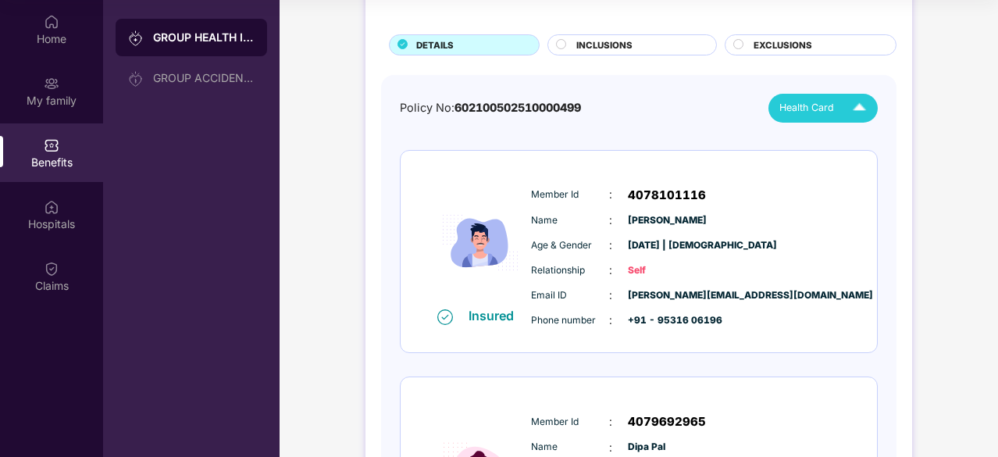
click at [838, 109] on div "Health Card" at bounding box center [826, 107] width 94 height 27
click at [702, 116] on div "Policy No: 602100502510000499 Health Card" at bounding box center [639, 108] width 478 height 29
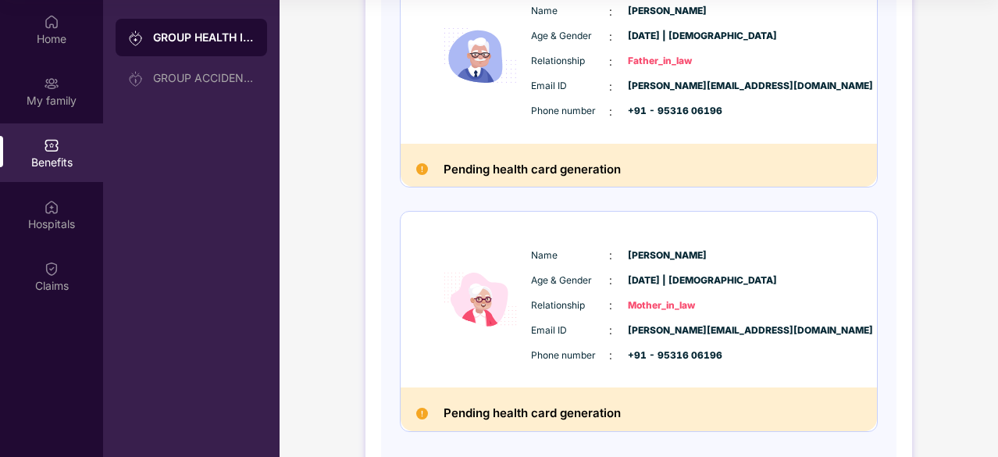
scroll to position [781, 0]
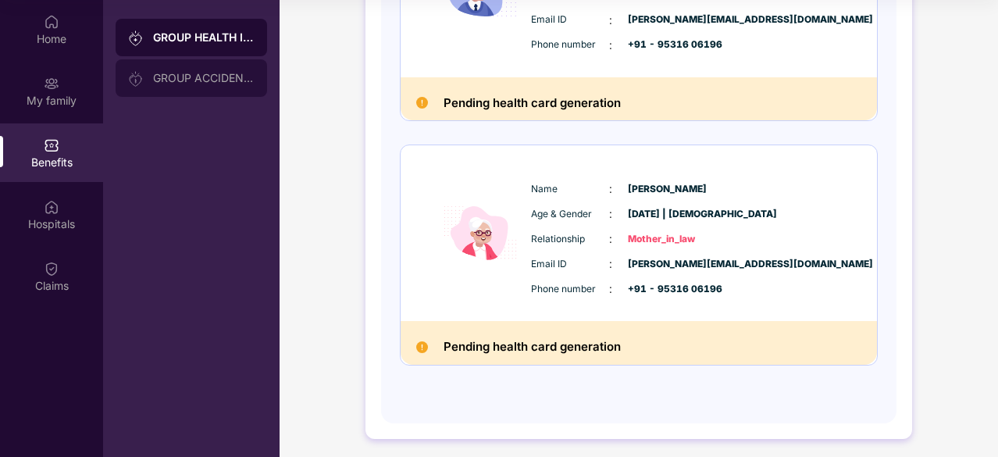
click at [220, 77] on div "GROUP ACCIDENTAL INSURANCE" at bounding box center [203, 78] width 101 height 12
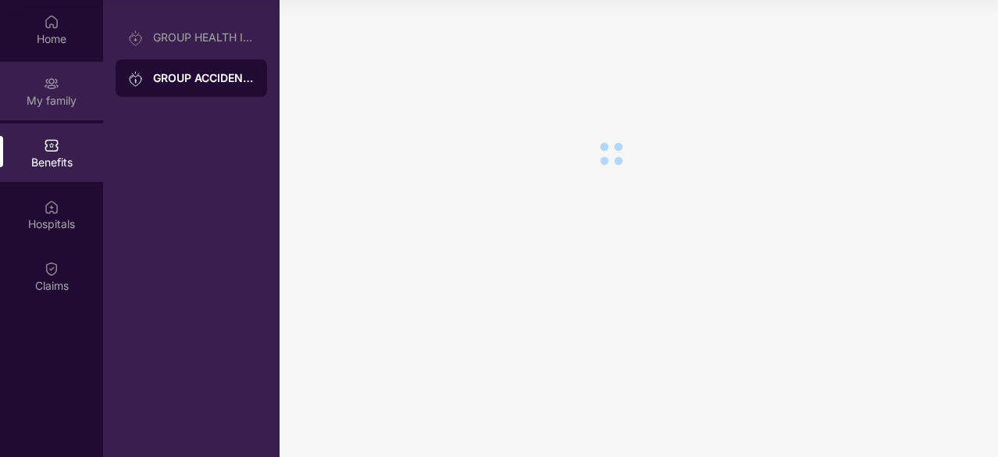
click at [60, 94] on div "My family" at bounding box center [51, 101] width 103 height 16
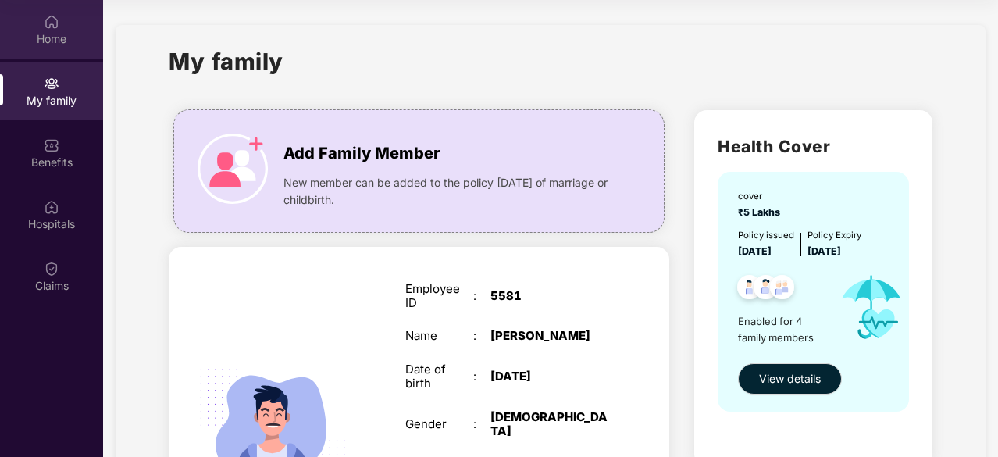
click at [67, 35] on div "Home" at bounding box center [51, 39] width 103 height 16
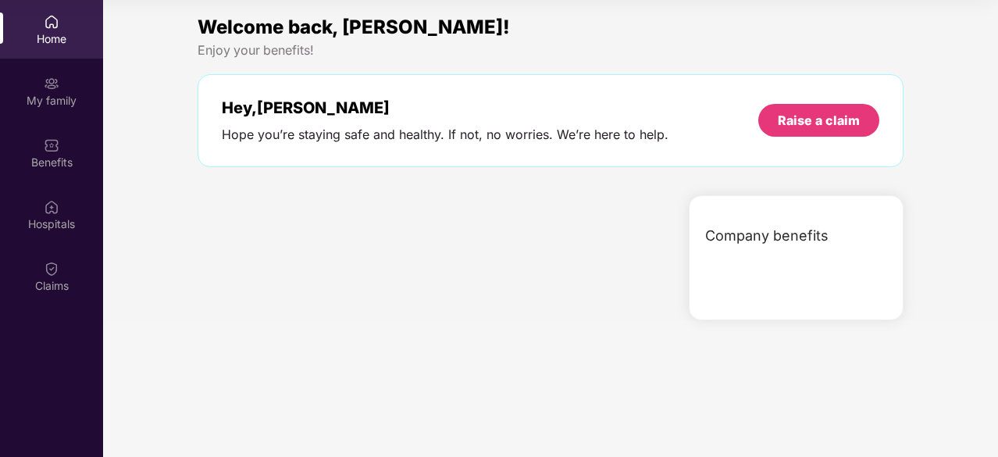
click at [771, 229] on span "Company benefits" at bounding box center [766, 236] width 123 height 22
